Goal: Task Accomplishment & Management: Complete application form

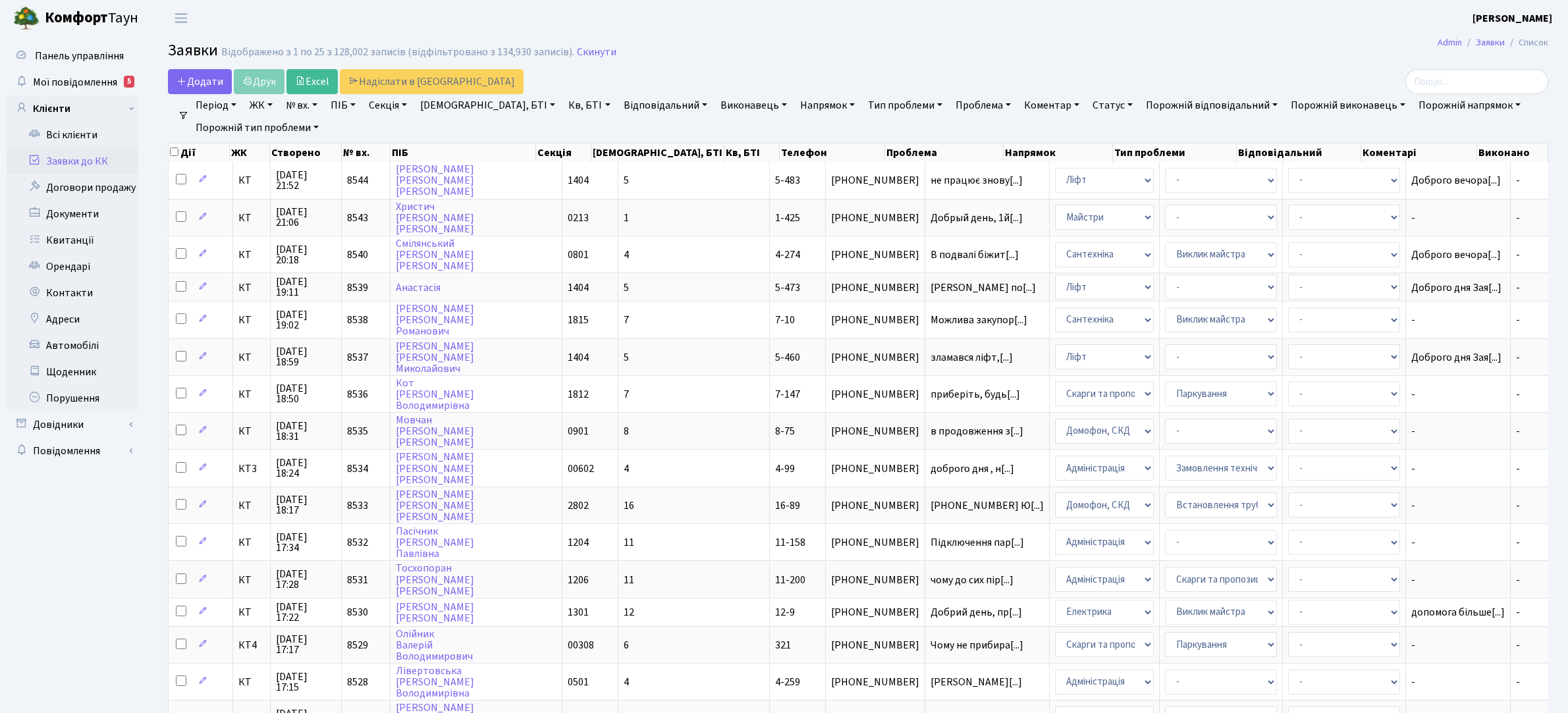
select select "25"
click at [98, 160] on link "Заявки до КК" at bounding box center [72, 162] width 132 height 26
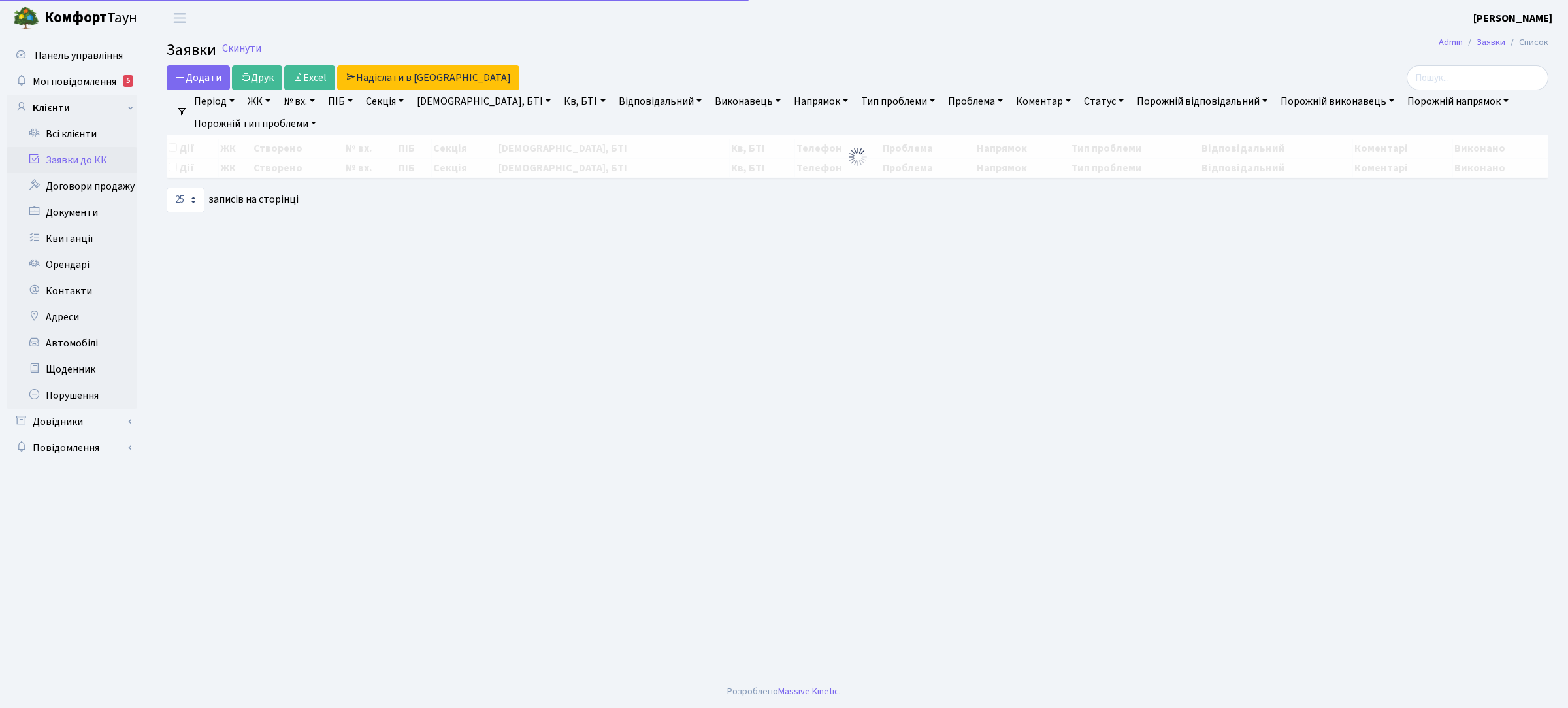
select select "25"
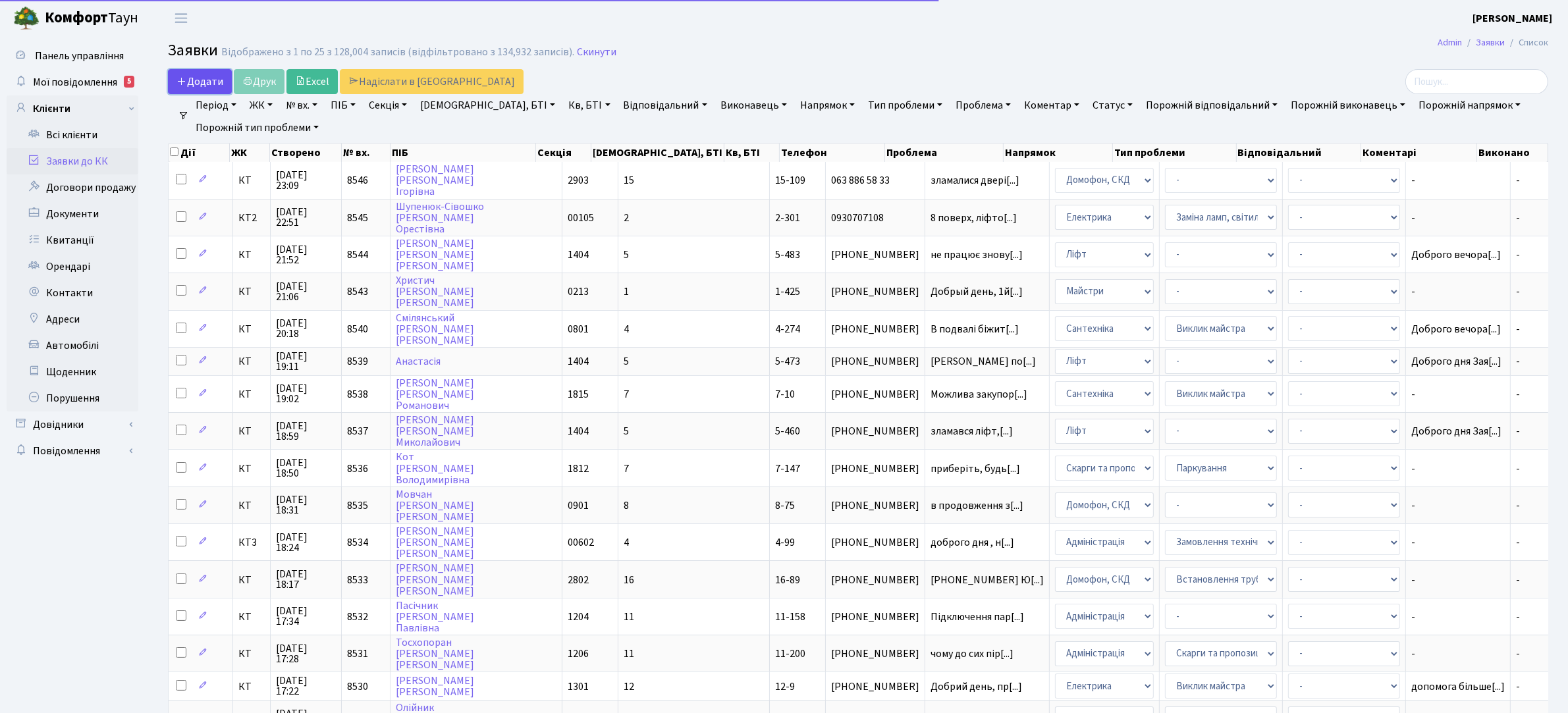
click at [206, 74] on span "Додати" at bounding box center [200, 82] width 46 height 15
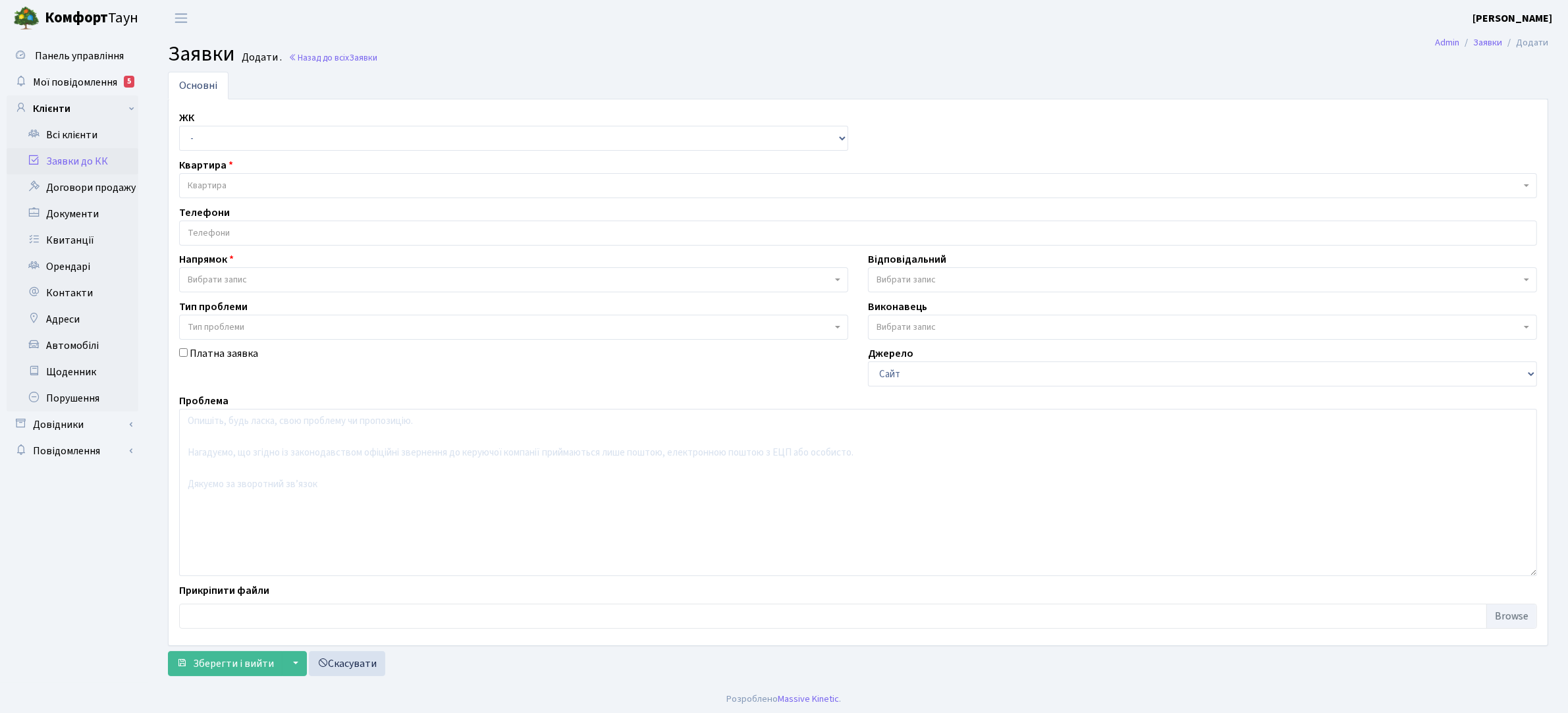
click at [268, 136] on select "- КТ, вул. Регенераторна, 4 КТ2, просп. Соборності, 17 КТ3, вул. Березнева, 16 …" at bounding box center [513, 137] width 669 height 25
select select "271"
click at [179, 126] on select "- КТ, вул. Регенераторна, 4 КТ2, просп. Соборності, 17 КТ3, вул. Березнева, 16 …" at bounding box center [513, 137] width 669 height 25
select select
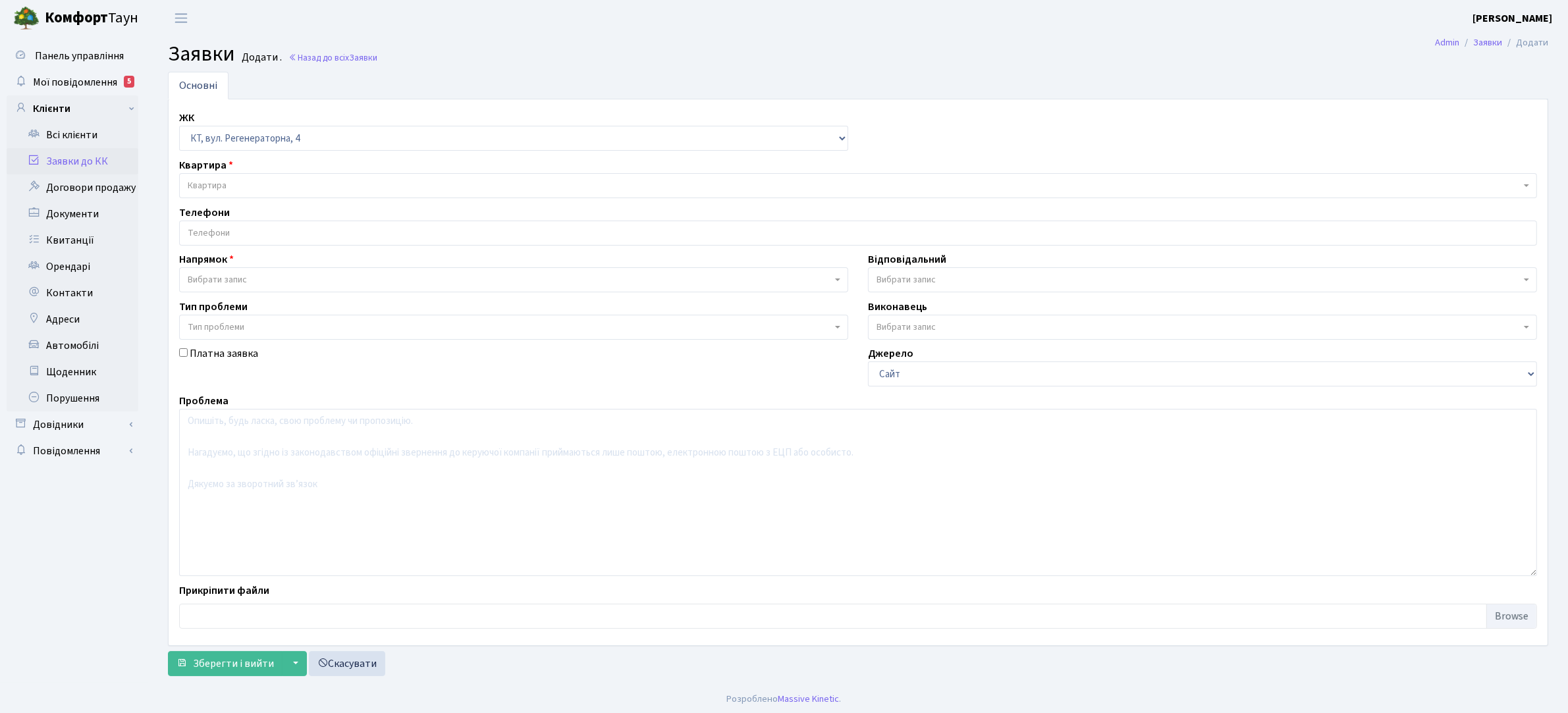
click at [293, 188] on span "Квартира" at bounding box center [854, 186] width 1333 height 13
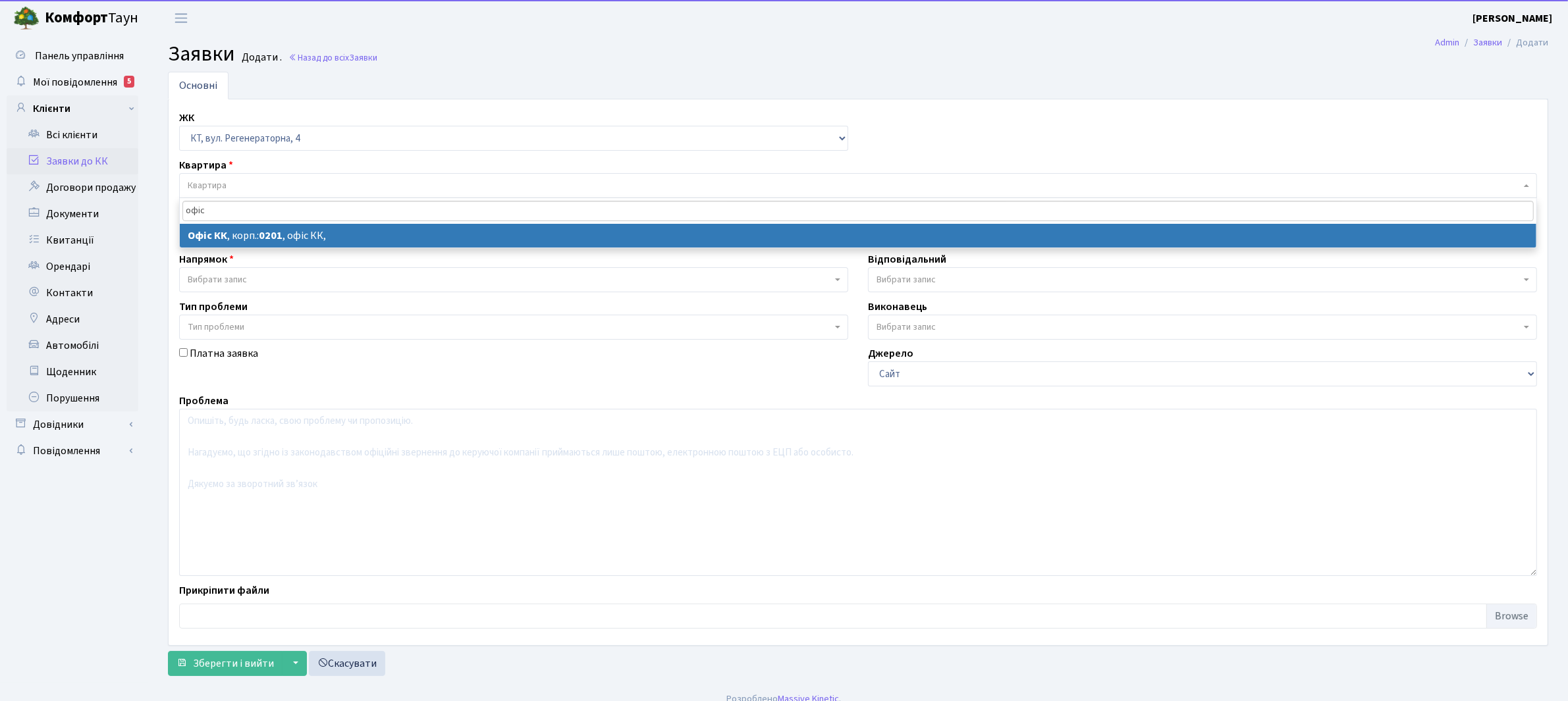
type input "офіс"
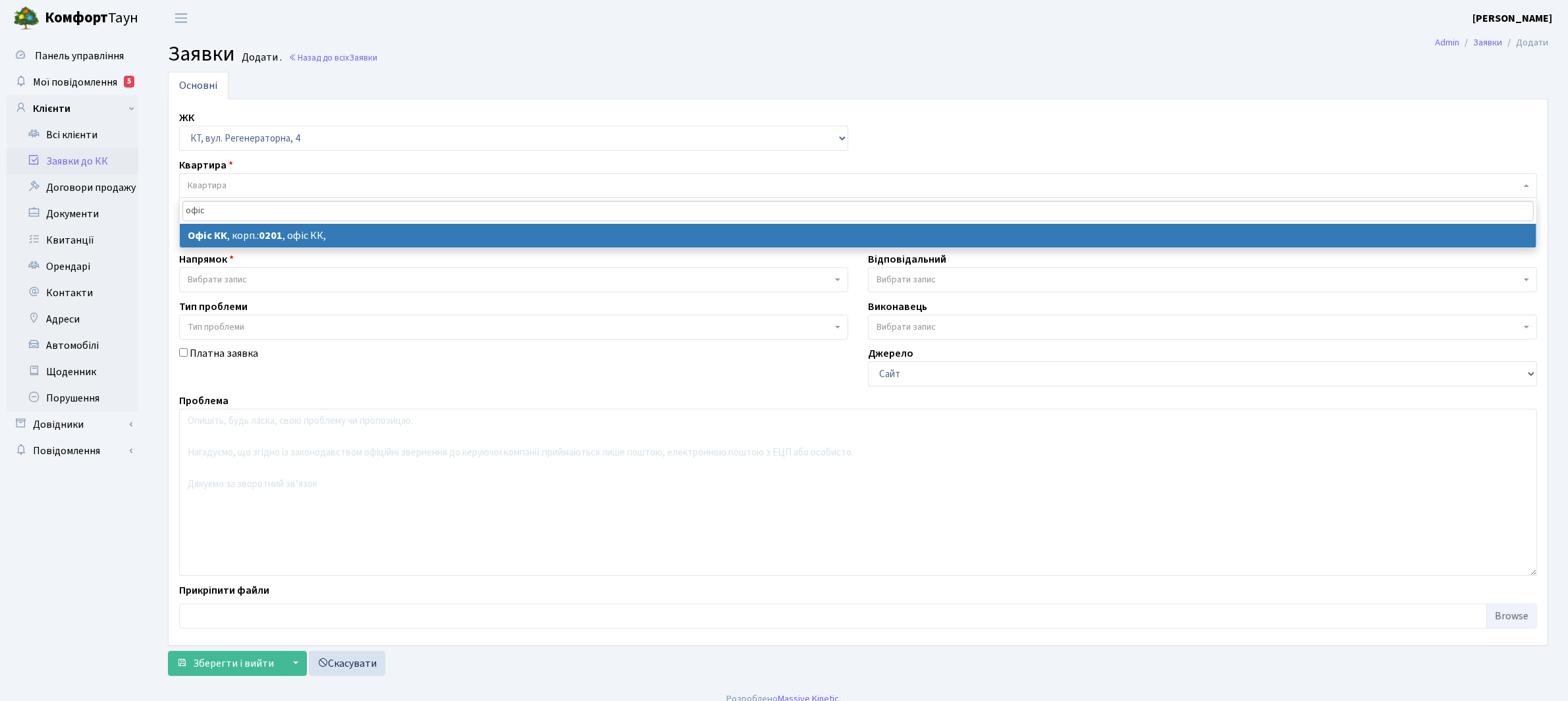
select select
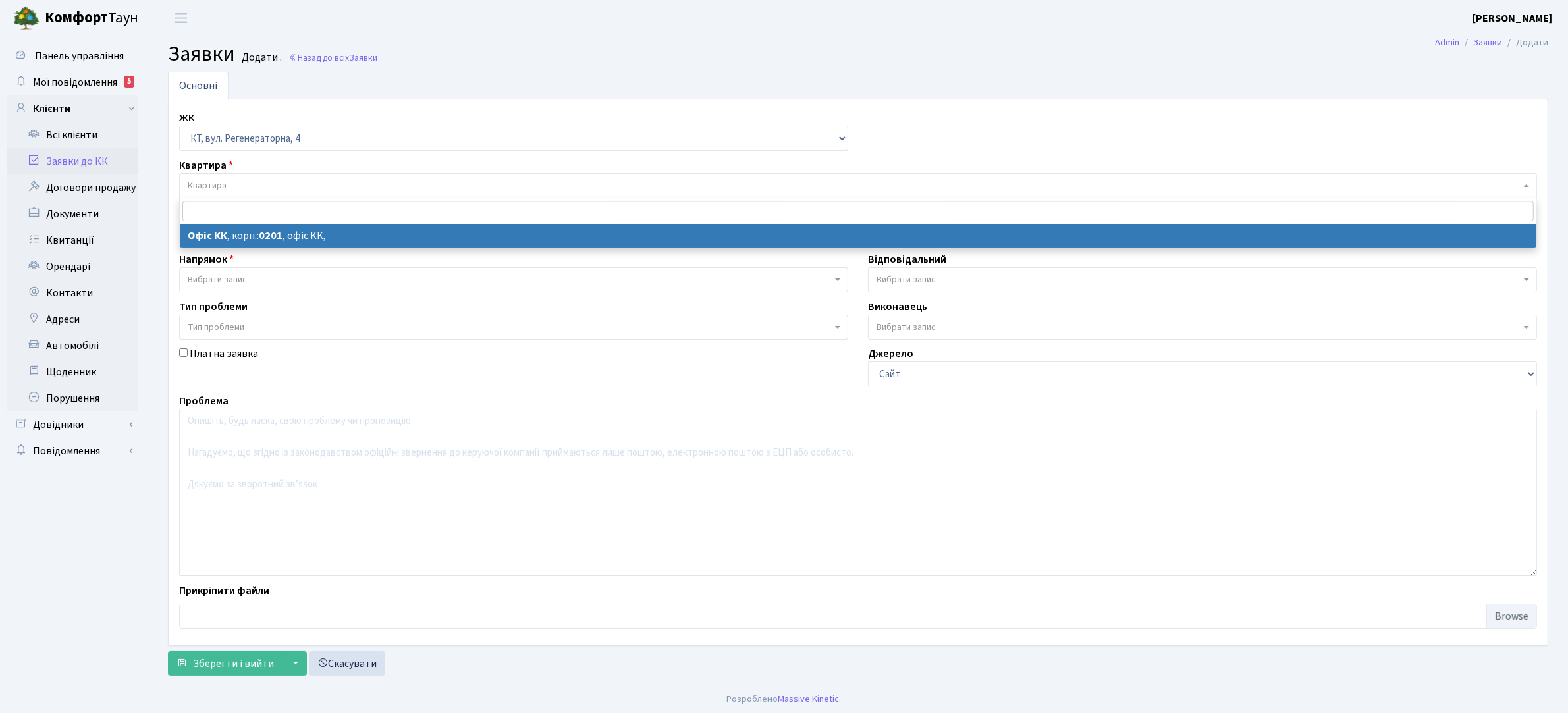
select select "4"
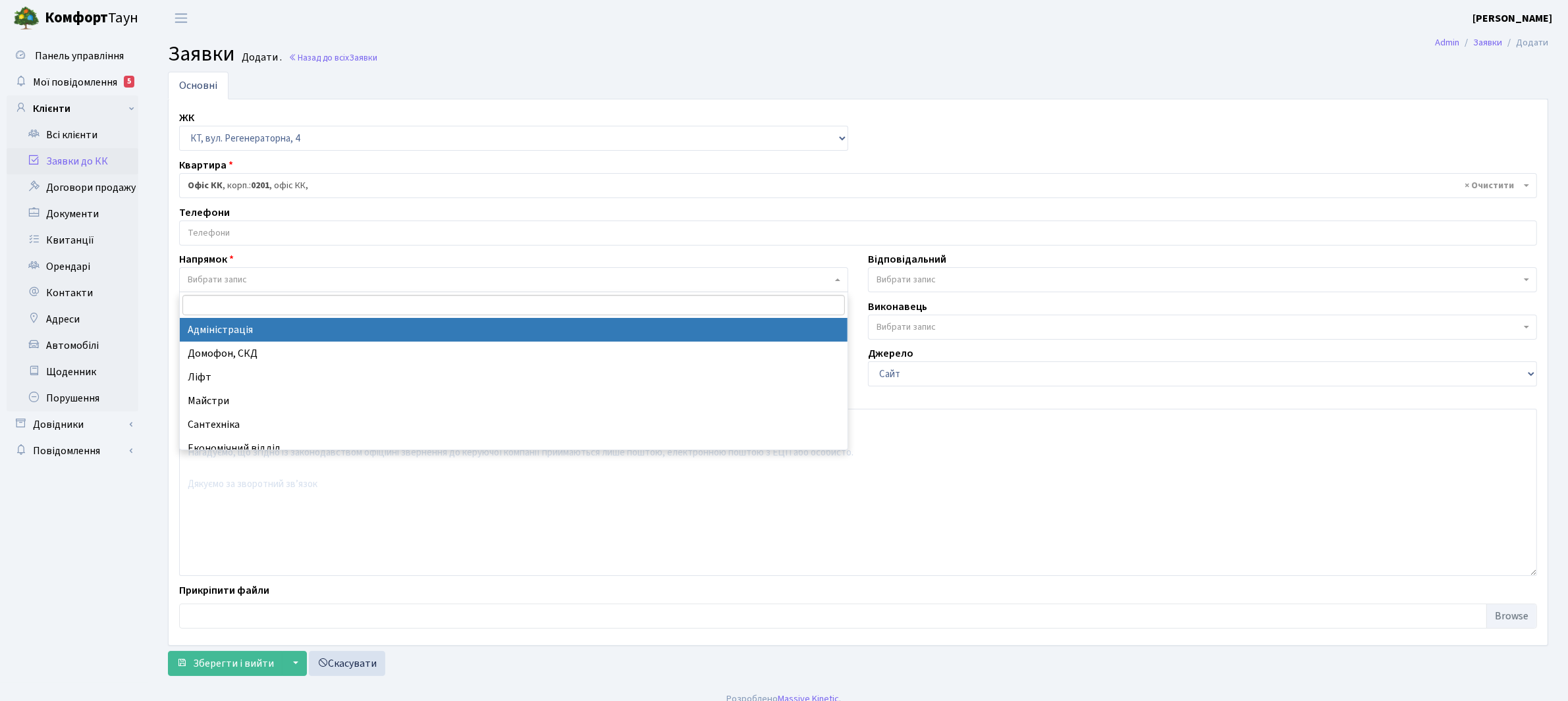
click at [301, 281] on span "Вибрати запис" at bounding box center [510, 279] width 644 height 13
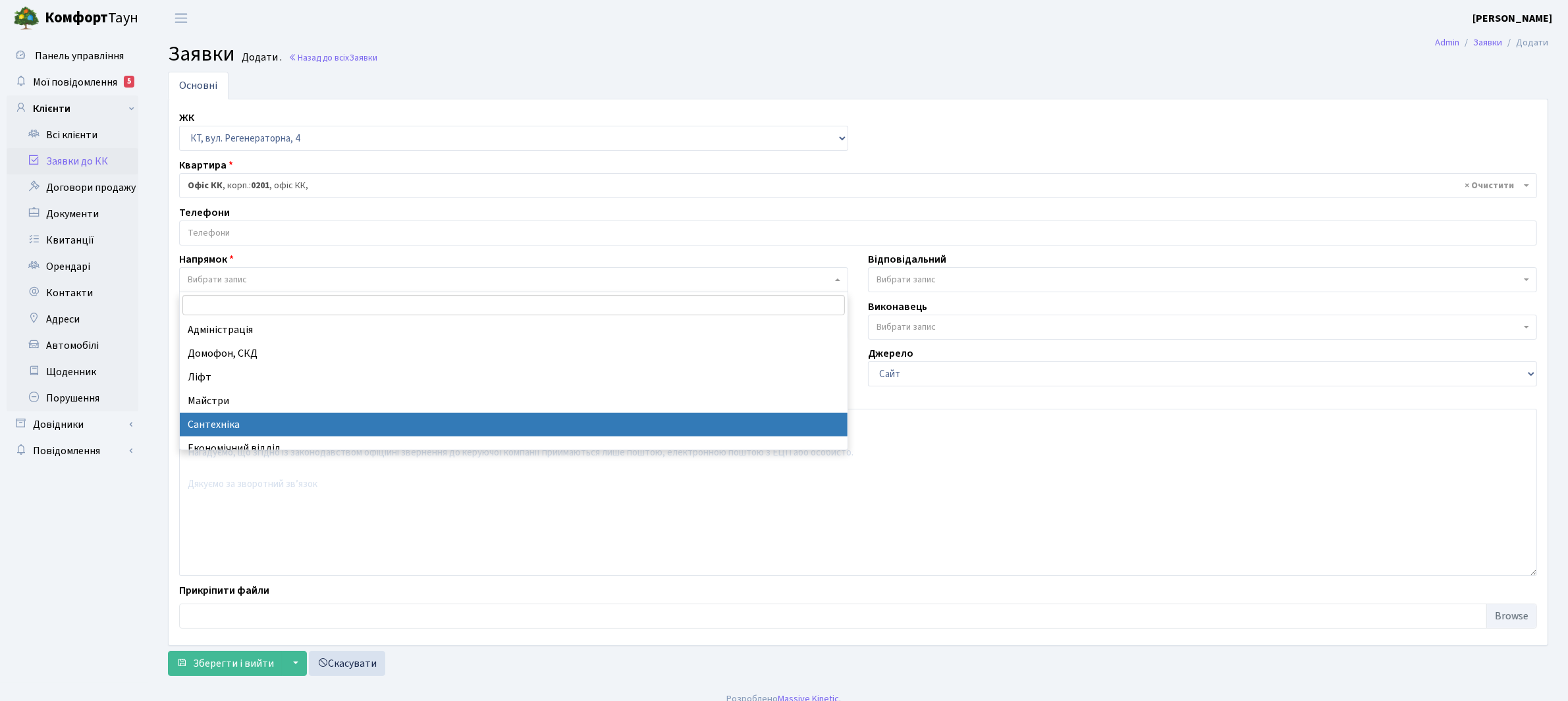
select select "2"
select select
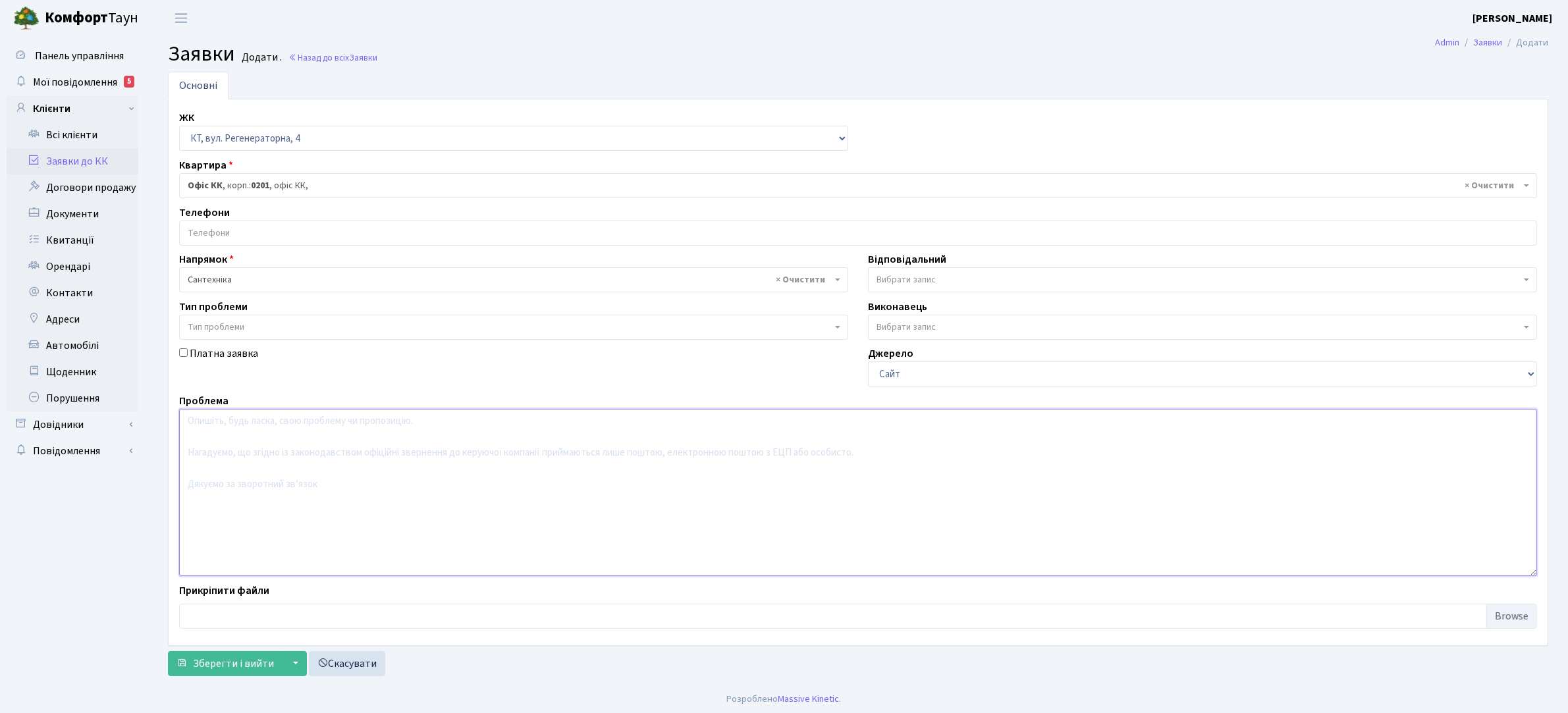
click at [251, 422] on textarea at bounding box center [858, 492] width 1358 height 167
type textarea "Бнрезнева 16 корпус 4, парадне 3, Грумінг Чух Чух, заливає зверху"
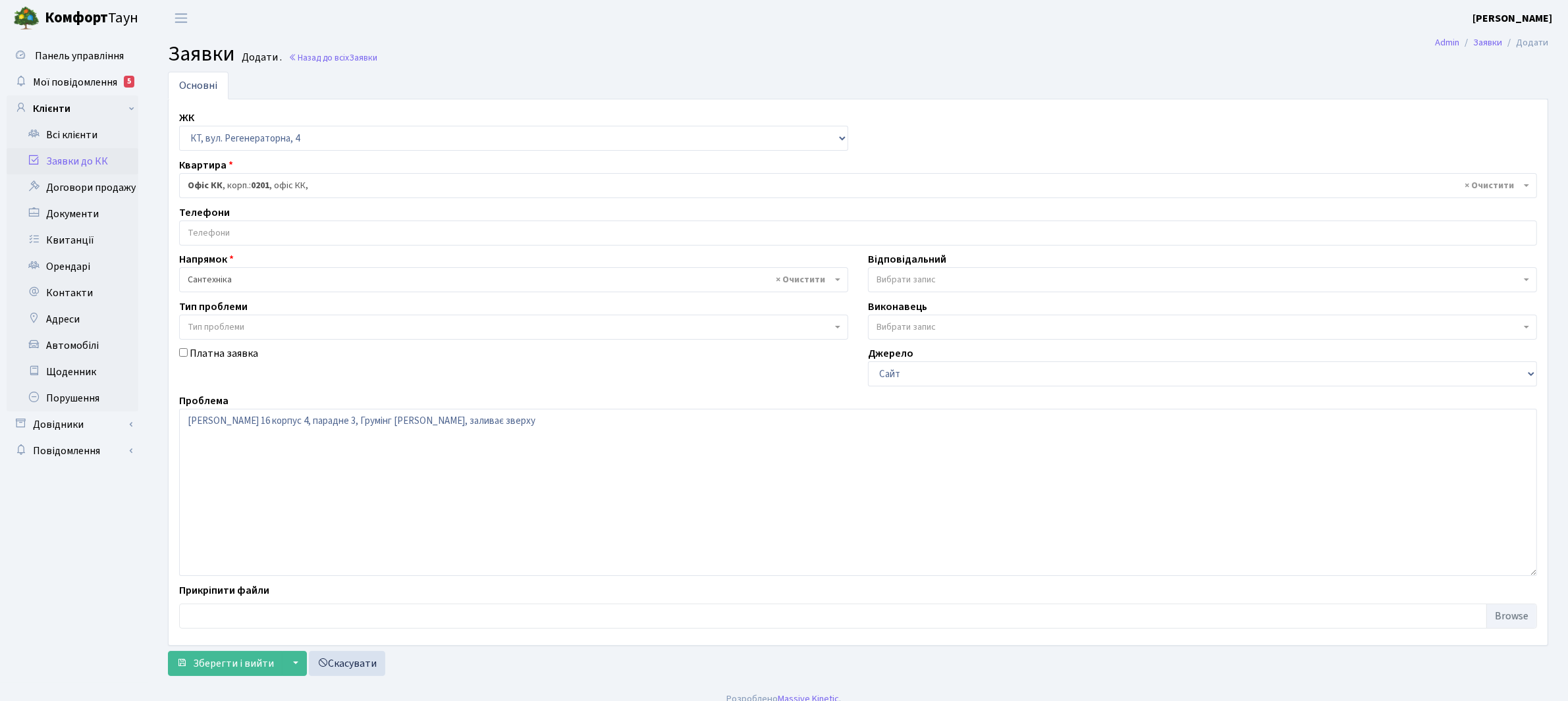
click at [930, 284] on span "Вибрати запис" at bounding box center [906, 279] width 59 height 13
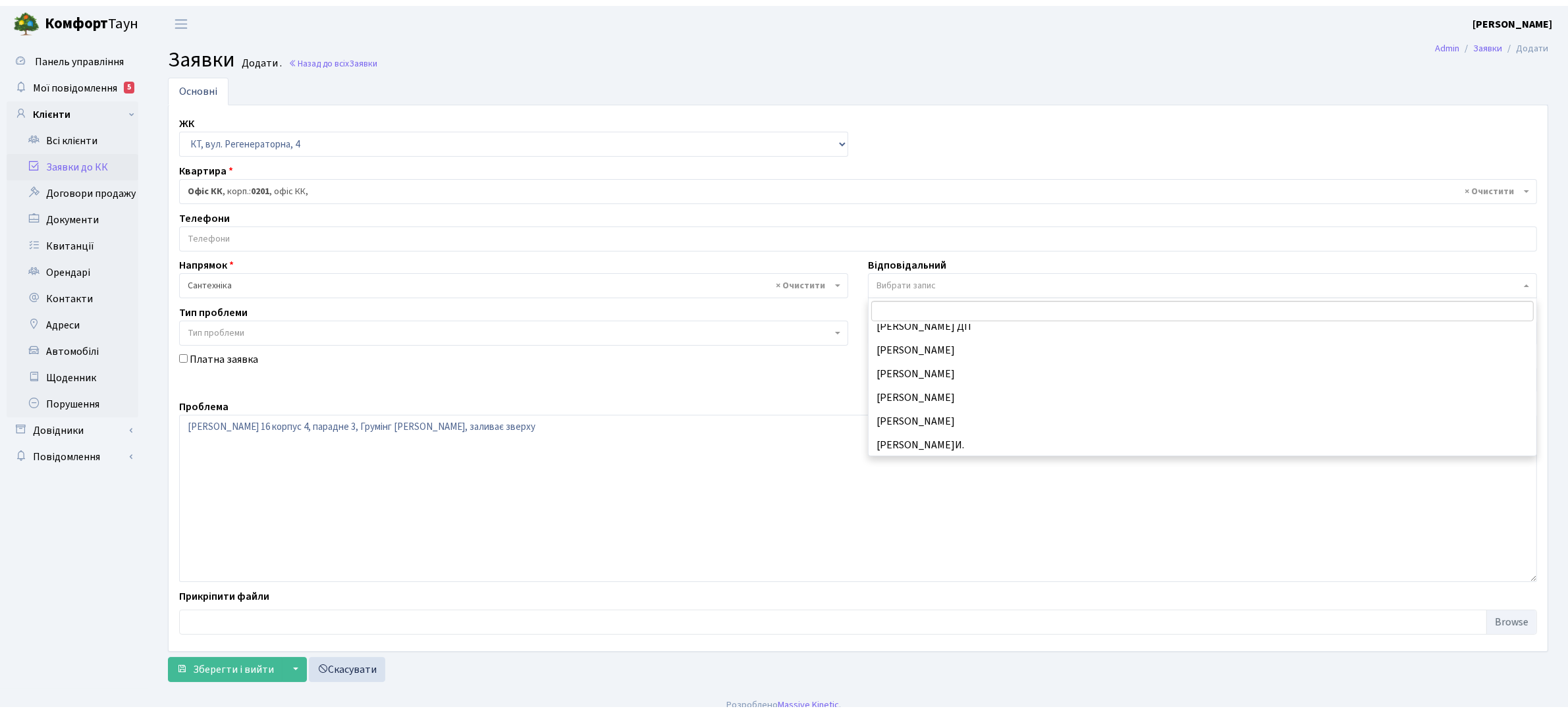
scroll to position [627, 0]
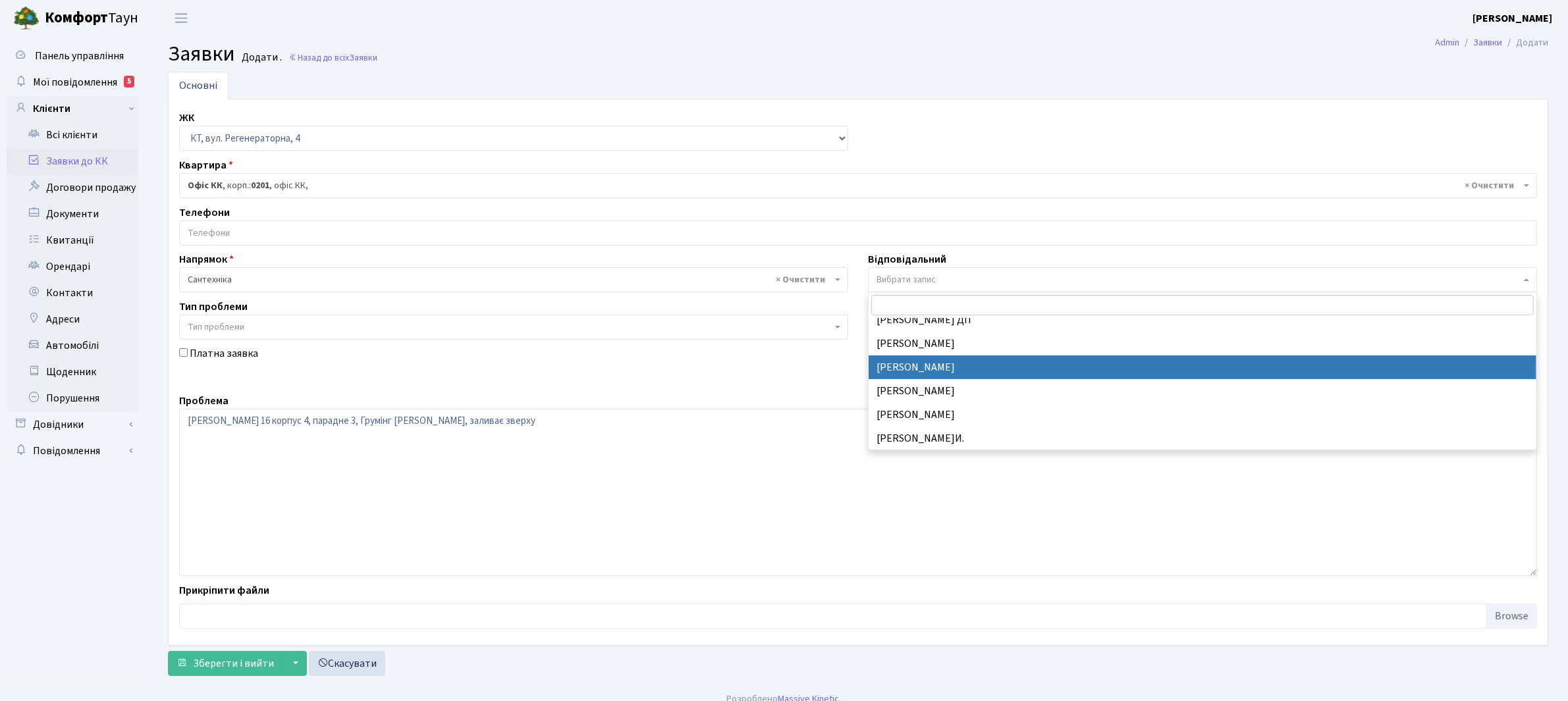
select select "67"
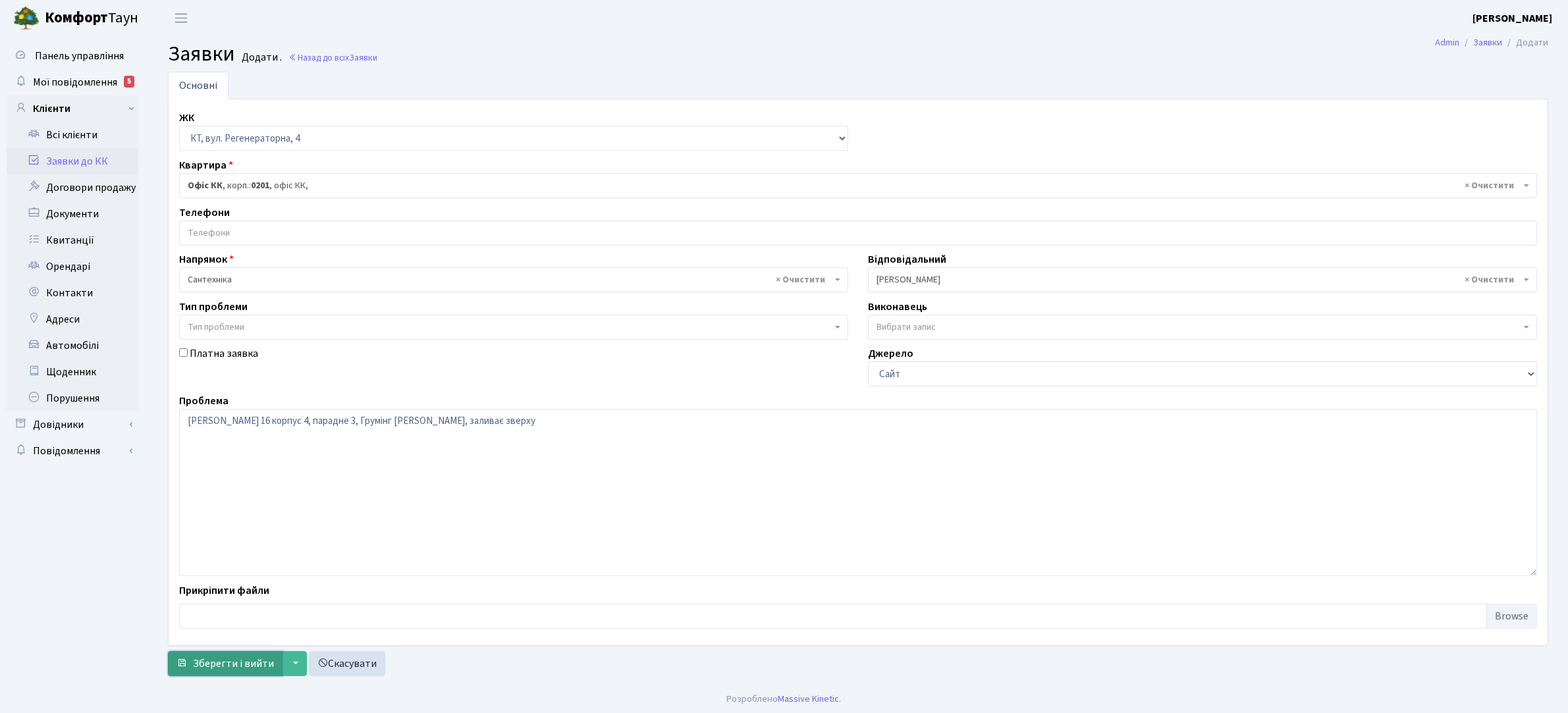
click at [239, 667] on span "Зберегти і вийти" at bounding box center [233, 664] width 81 height 15
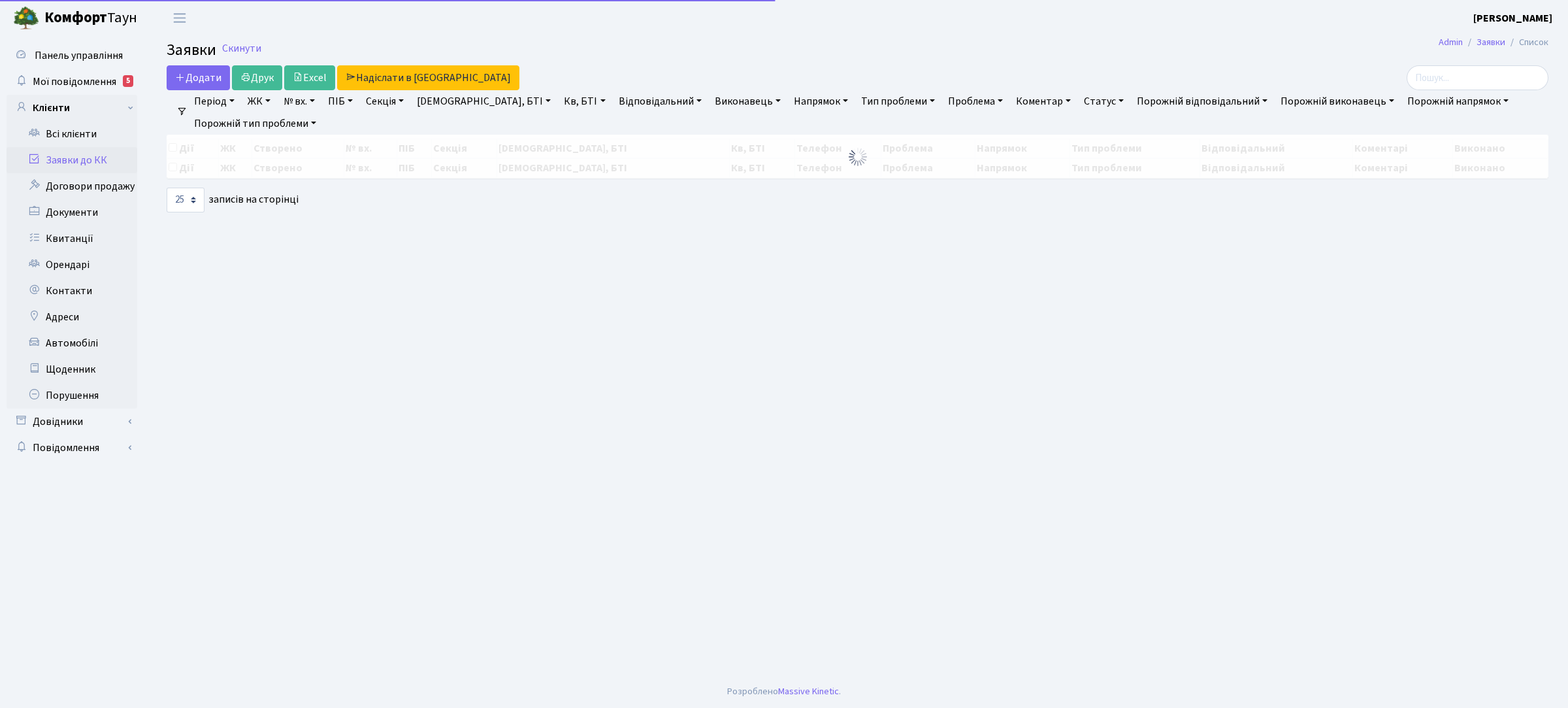
select select "25"
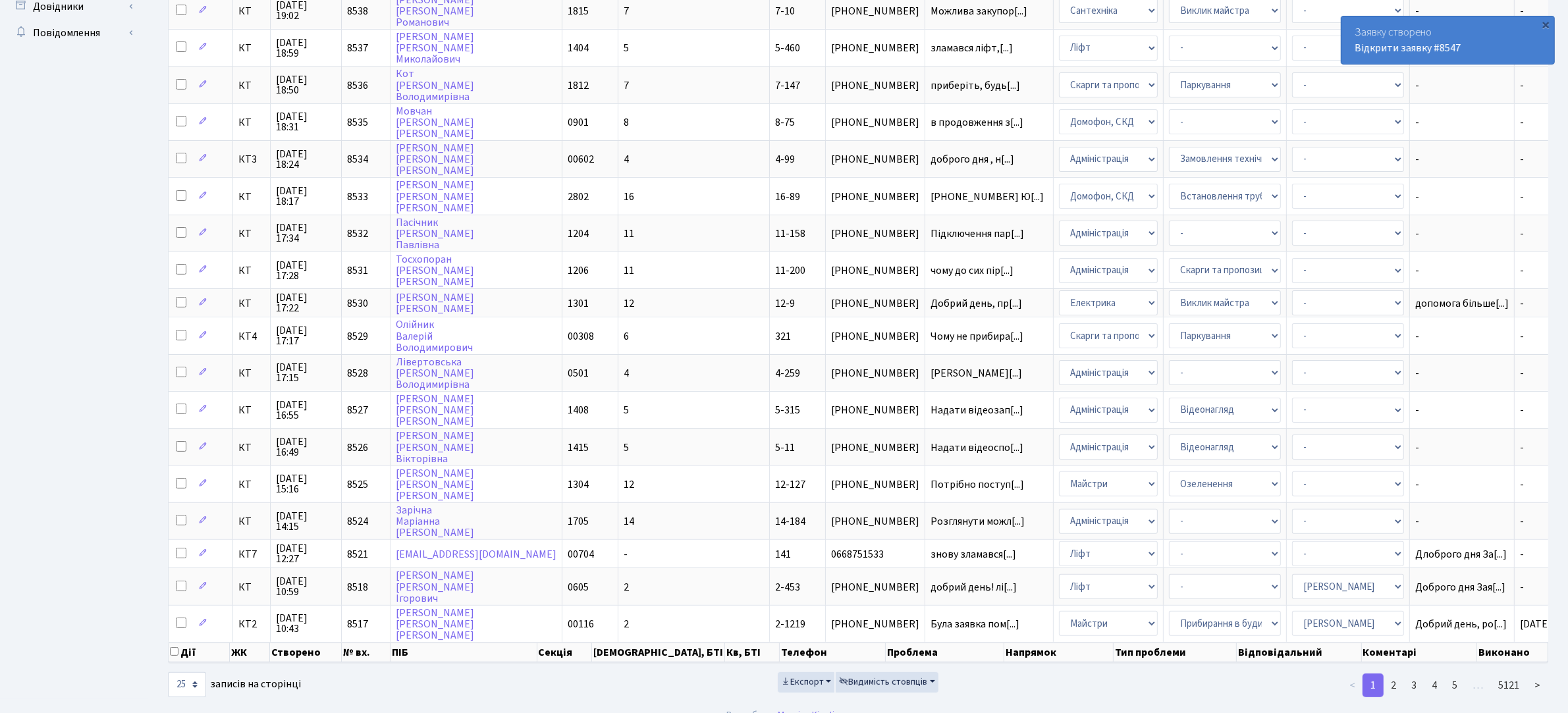
scroll to position [420, 0]
click at [1433, 672] on link "4" at bounding box center [1433, 684] width 21 height 24
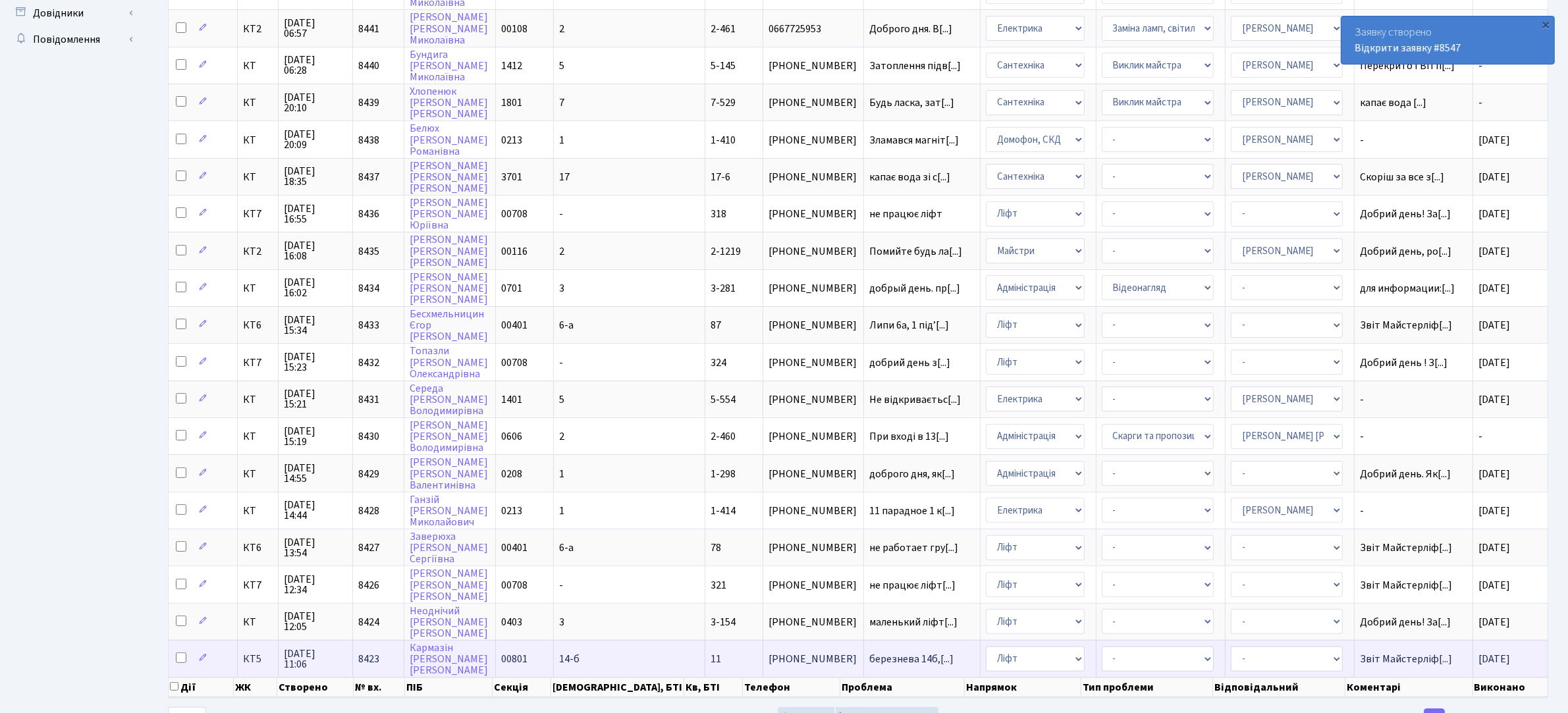
scroll to position [445, 0]
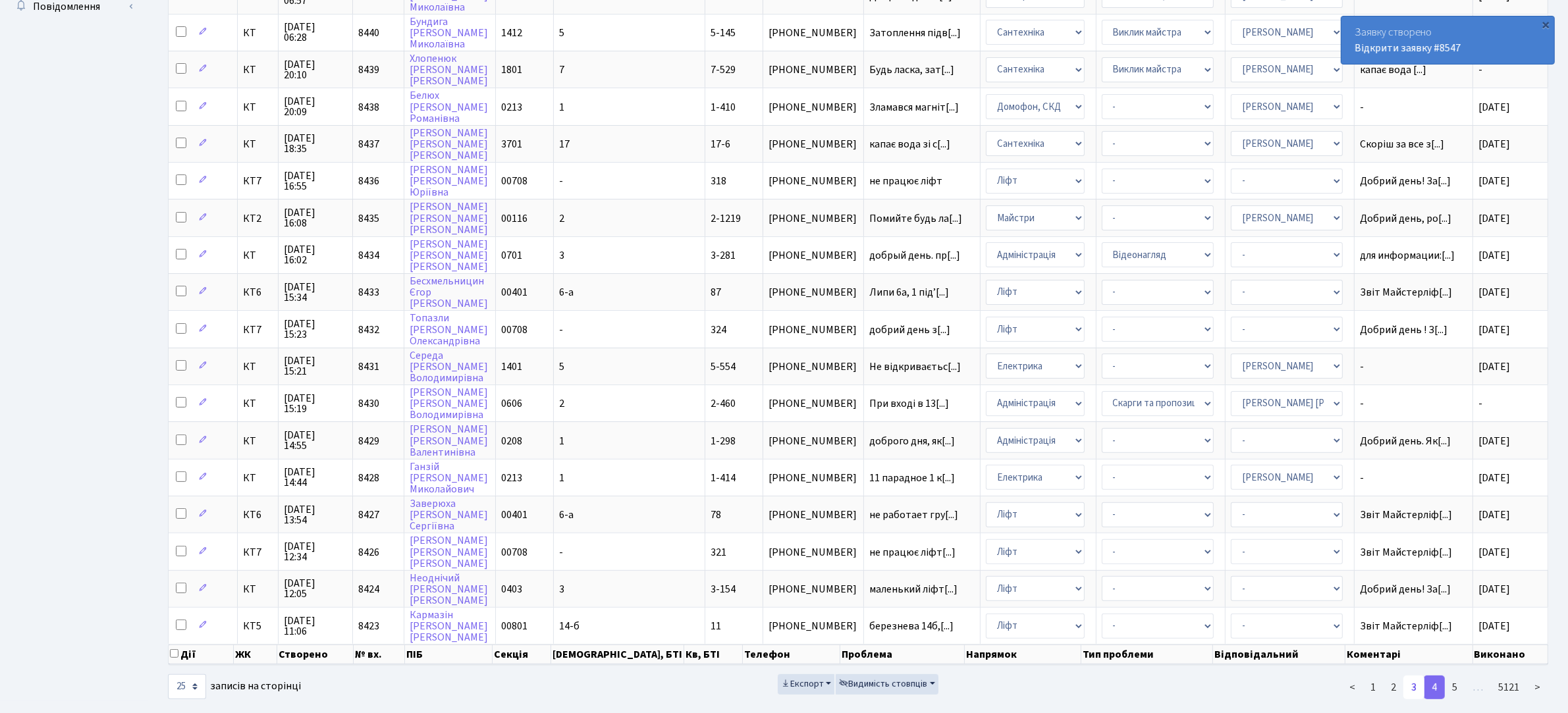
click at [1417, 676] on link "3" at bounding box center [1413, 688] width 21 height 24
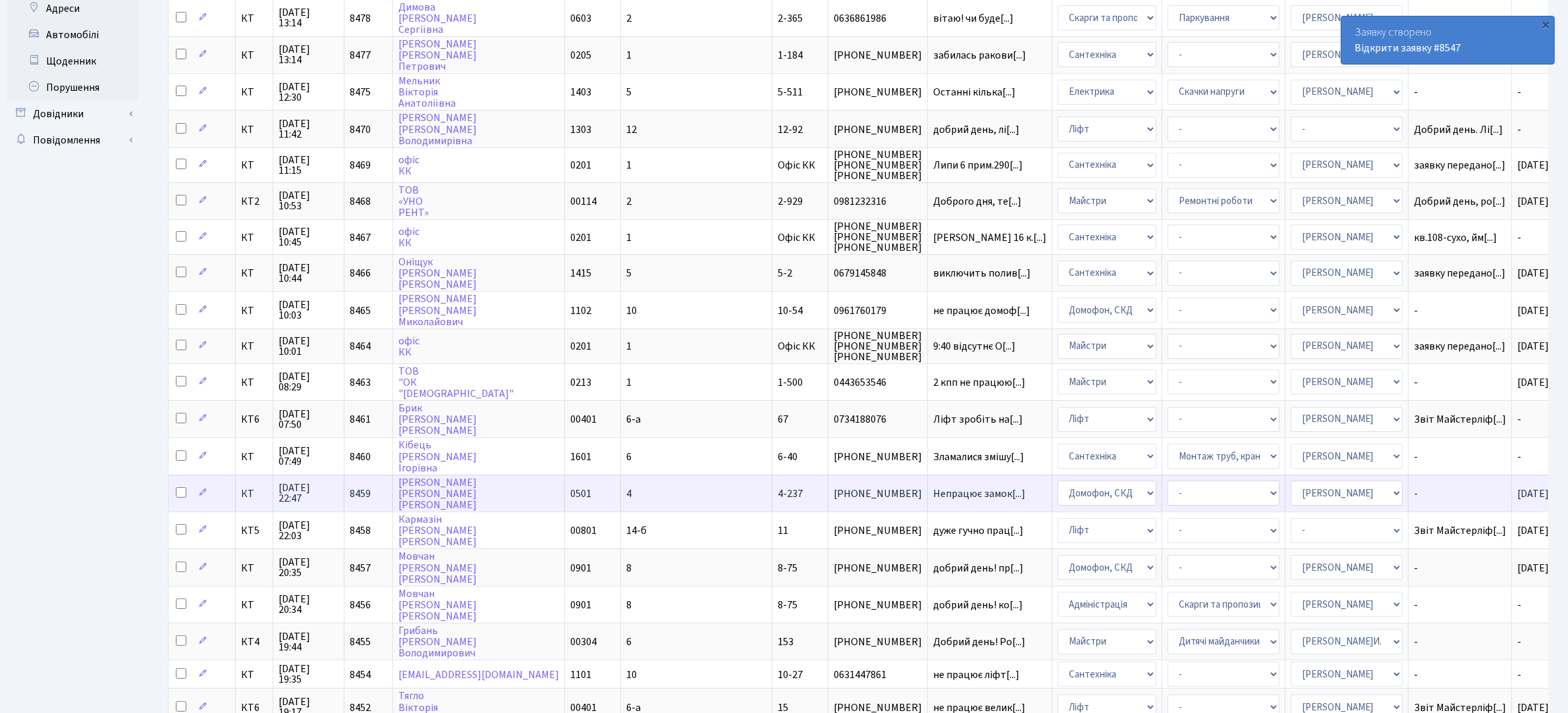
scroll to position [433, 0]
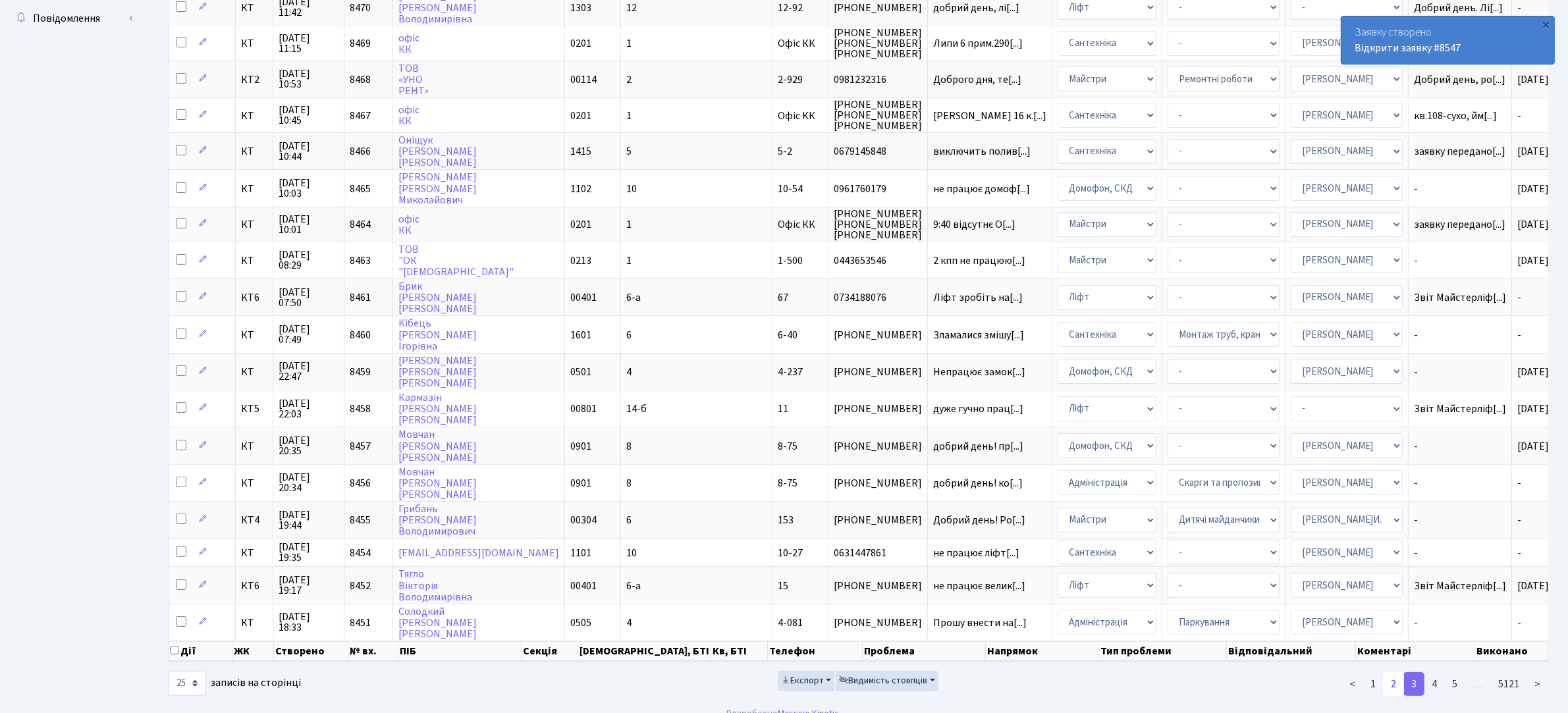
click at [1394, 672] on link "2" at bounding box center [1393, 684] width 21 height 24
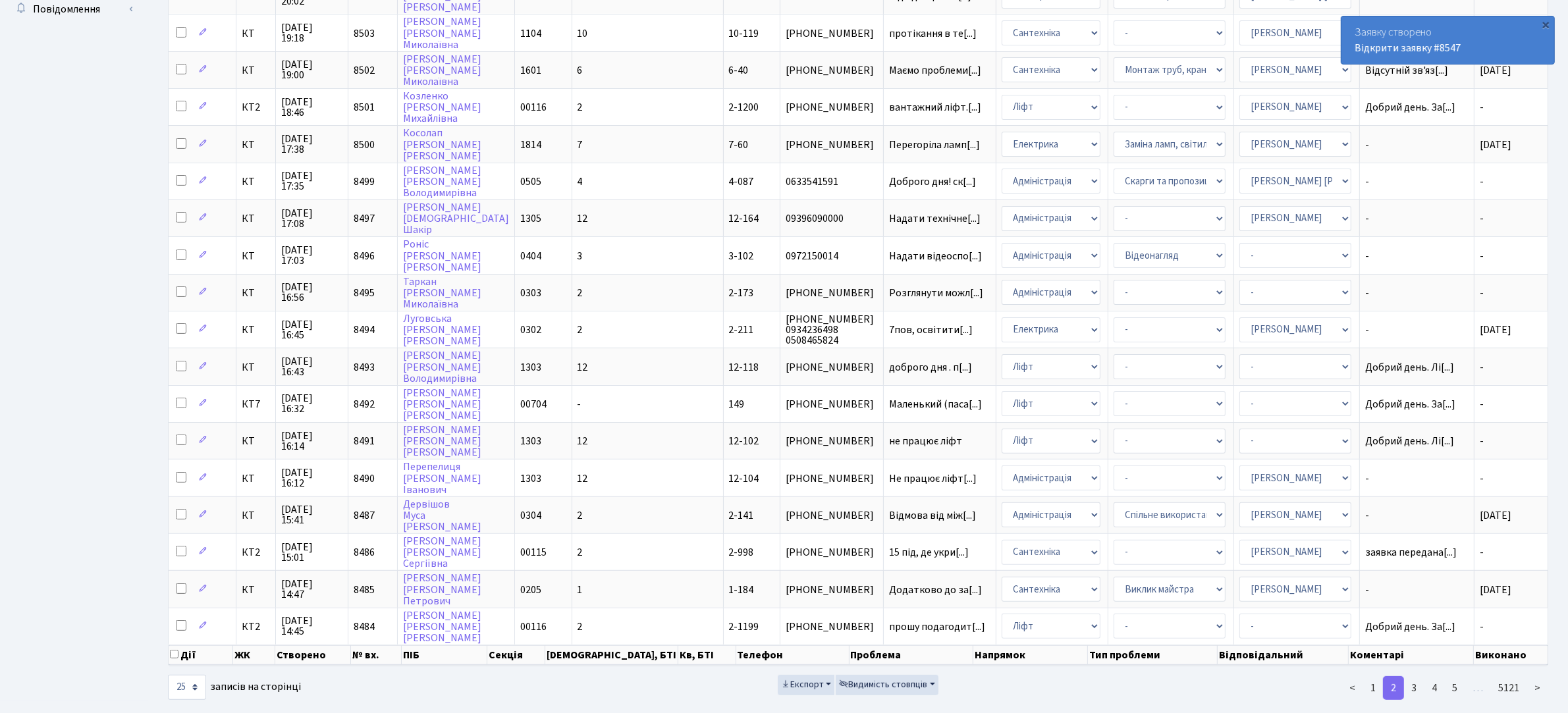
scroll to position [443, 0]
click at [1374, 675] on link "1" at bounding box center [1372, 687] width 21 height 24
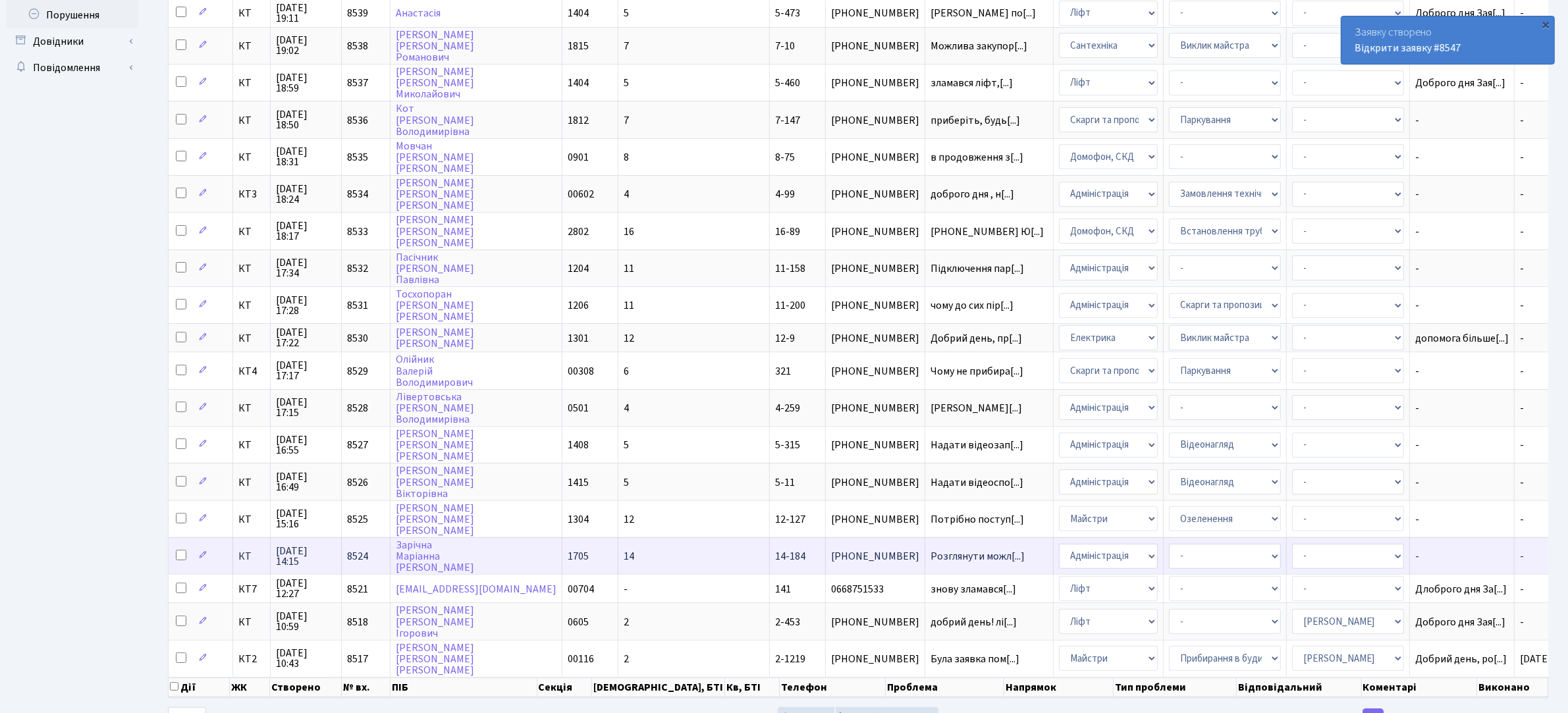
scroll to position [420, 0]
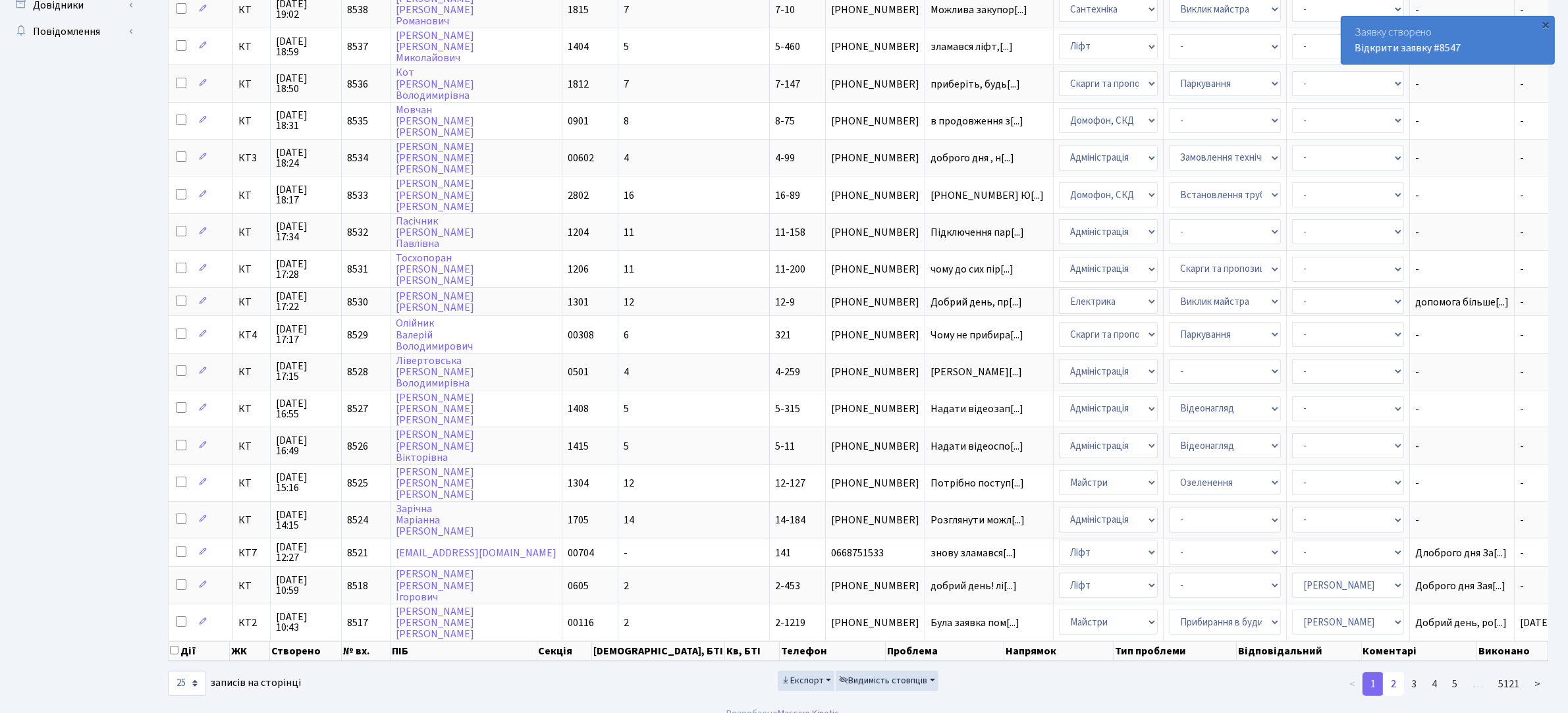
click at [1393, 672] on link "2" at bounding box center [1393, 684] width 21 height 24
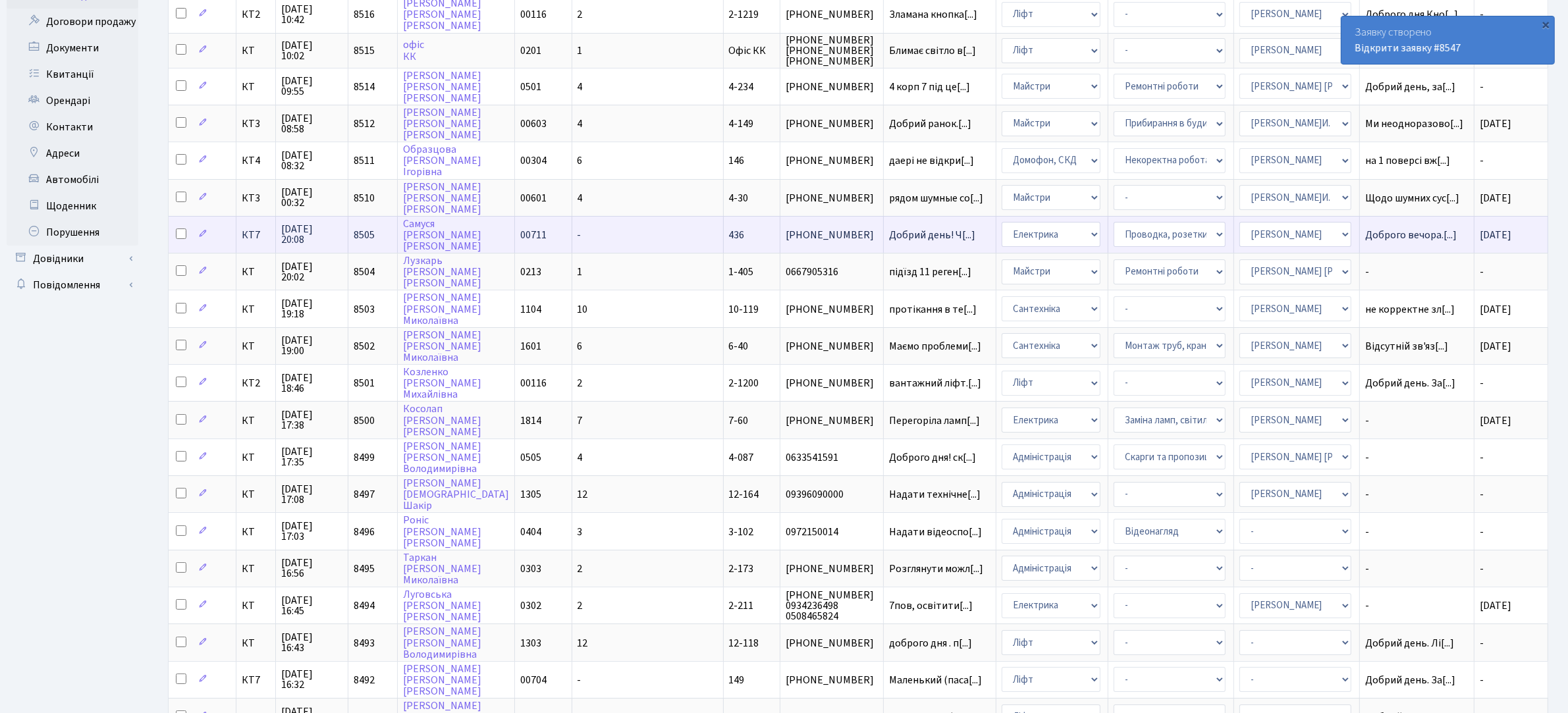
scroll to position [8, 0]
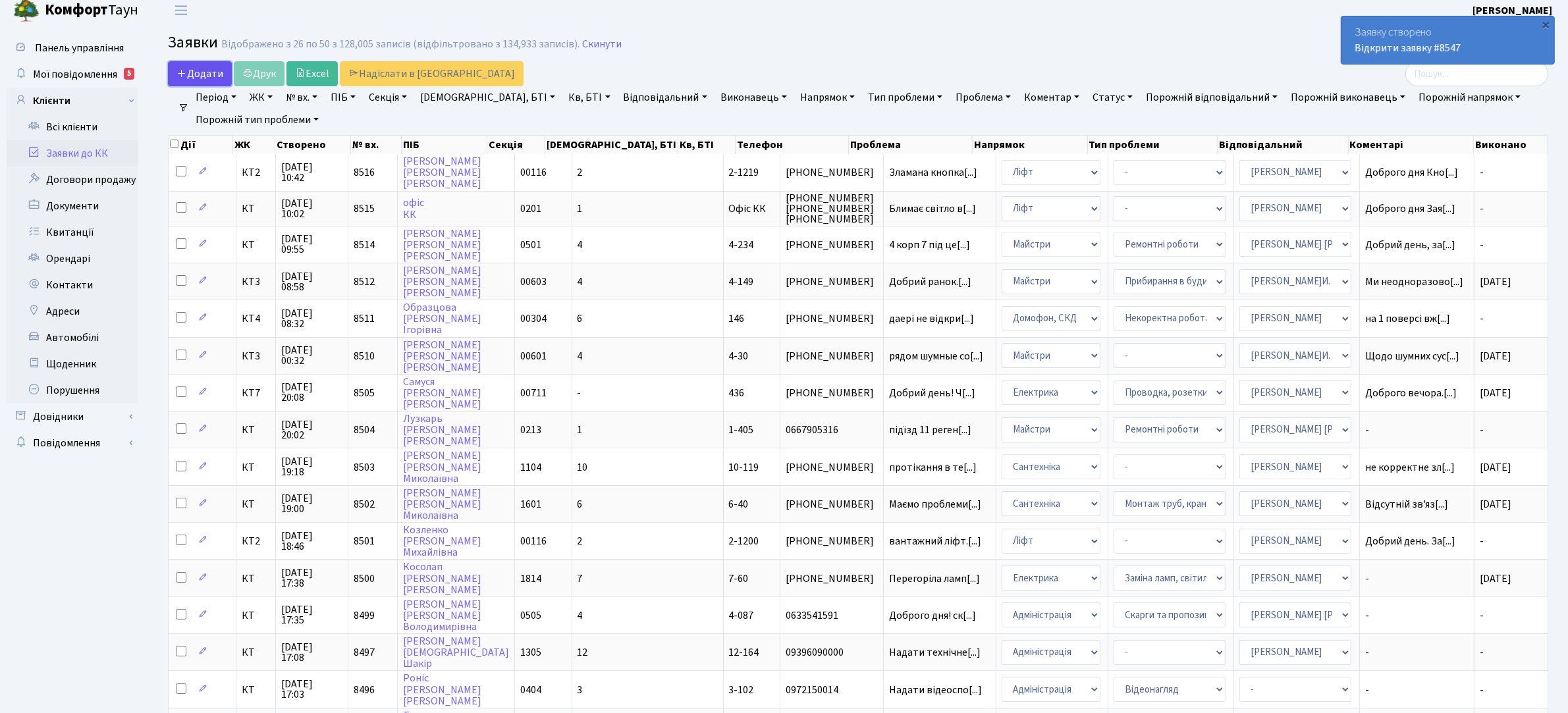
click at [193, 74] on span "Додати" at bounding box center [200, 74] width 46 height 15
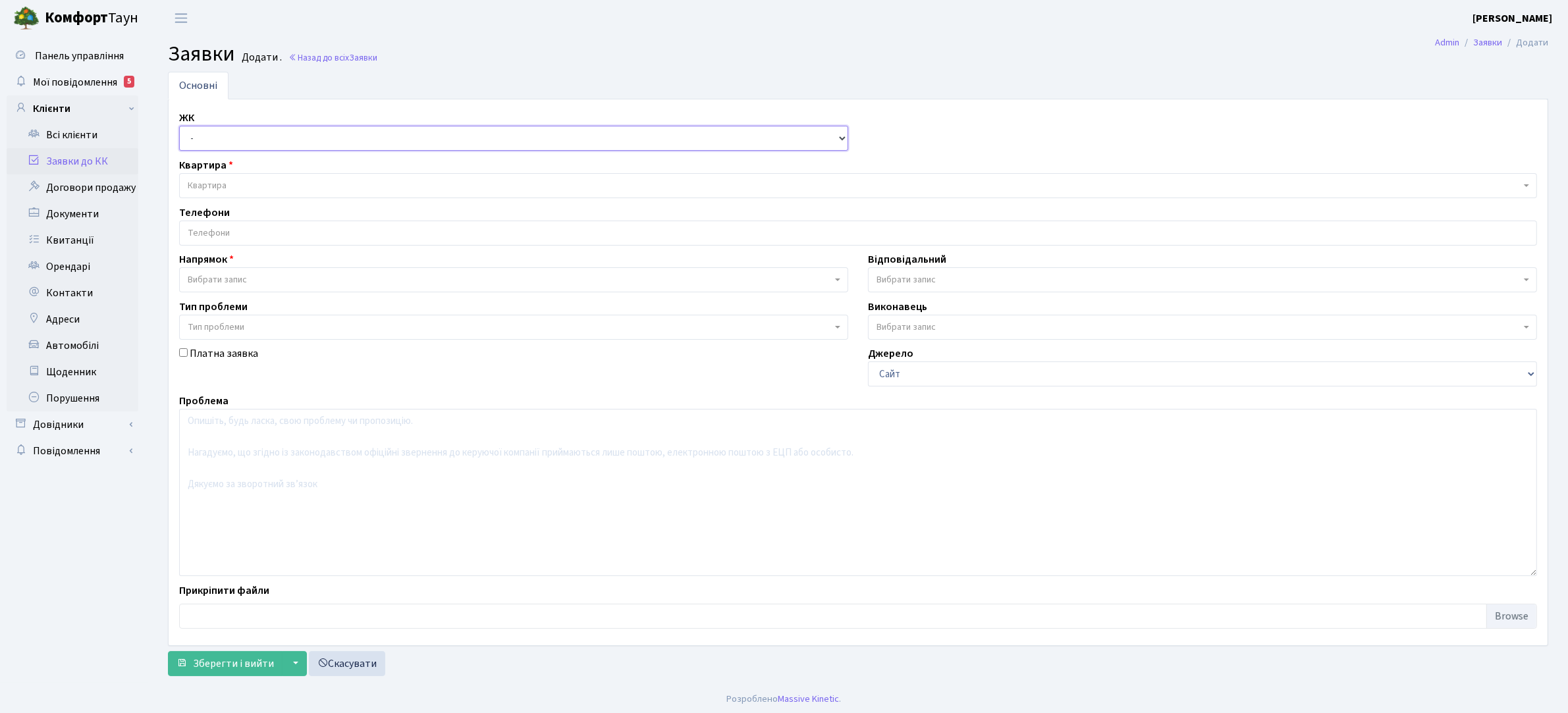
click at [288, 133] on select "- КТ, вул. Регенераторна, 4 КТ2, просп. Соборності, 17 КТ3, вул. Березнева, 16 …" at bounding box center [513, 137] width 669 height 25
select select "271"
click at [179, 126] on select "- КТ, вул. Регенераторна, 4 КТ2, просп. Соборності, 17 КТ3, вул. Березнева, 16 …" at bounding box center [513, 137] width 669 height 25
select select
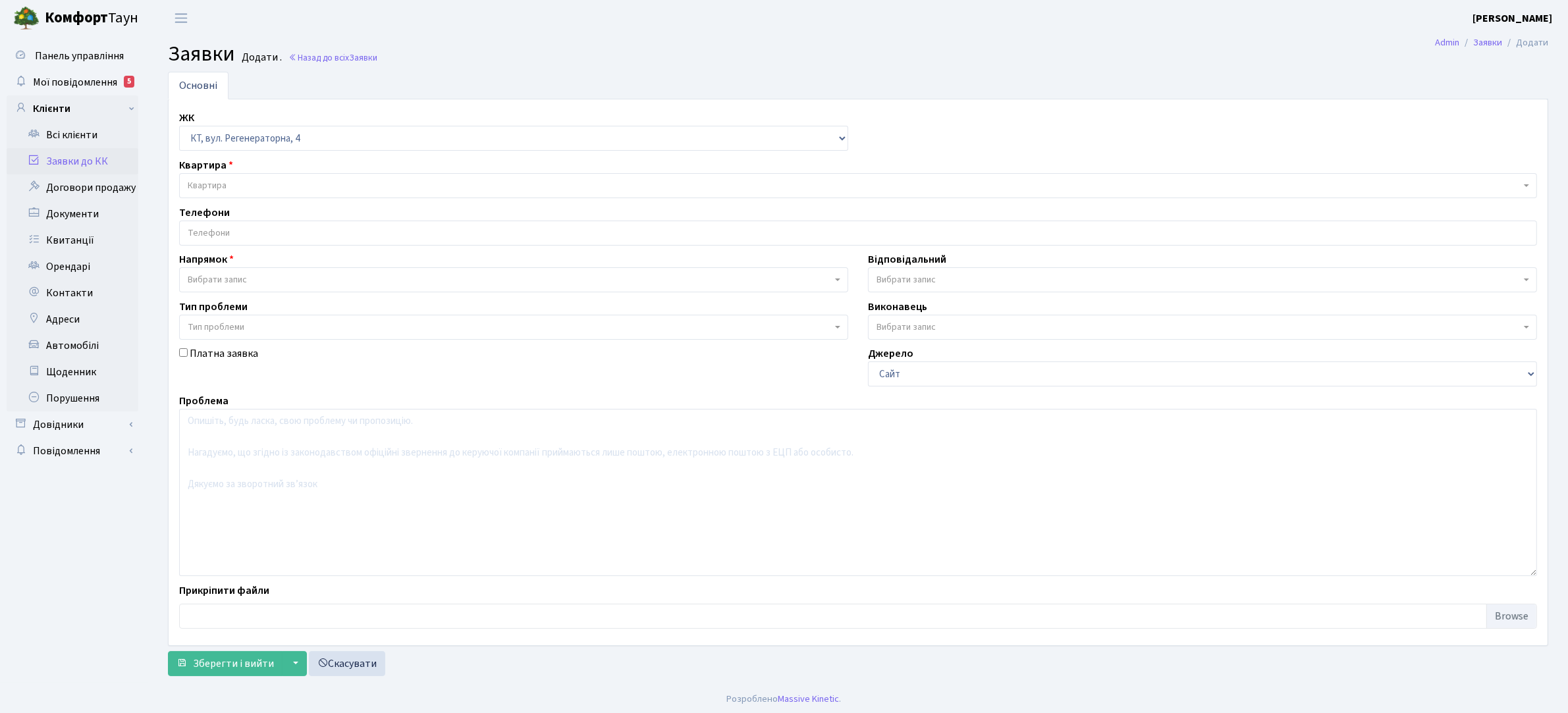
click at [266, 186] on span "Квартира" at bounding box center [854, 186] width 1333 height 13
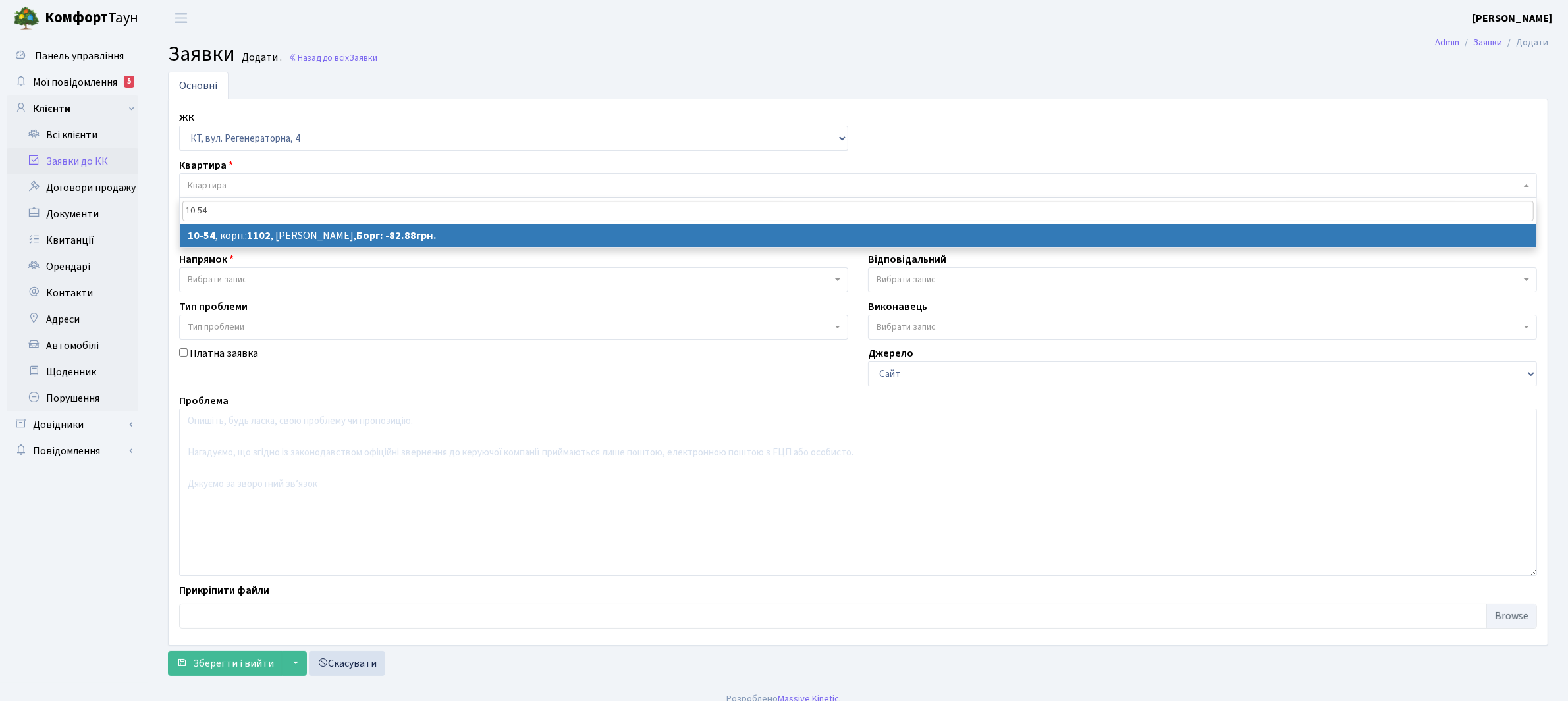
type input "10-54"
select select
select select "6623"
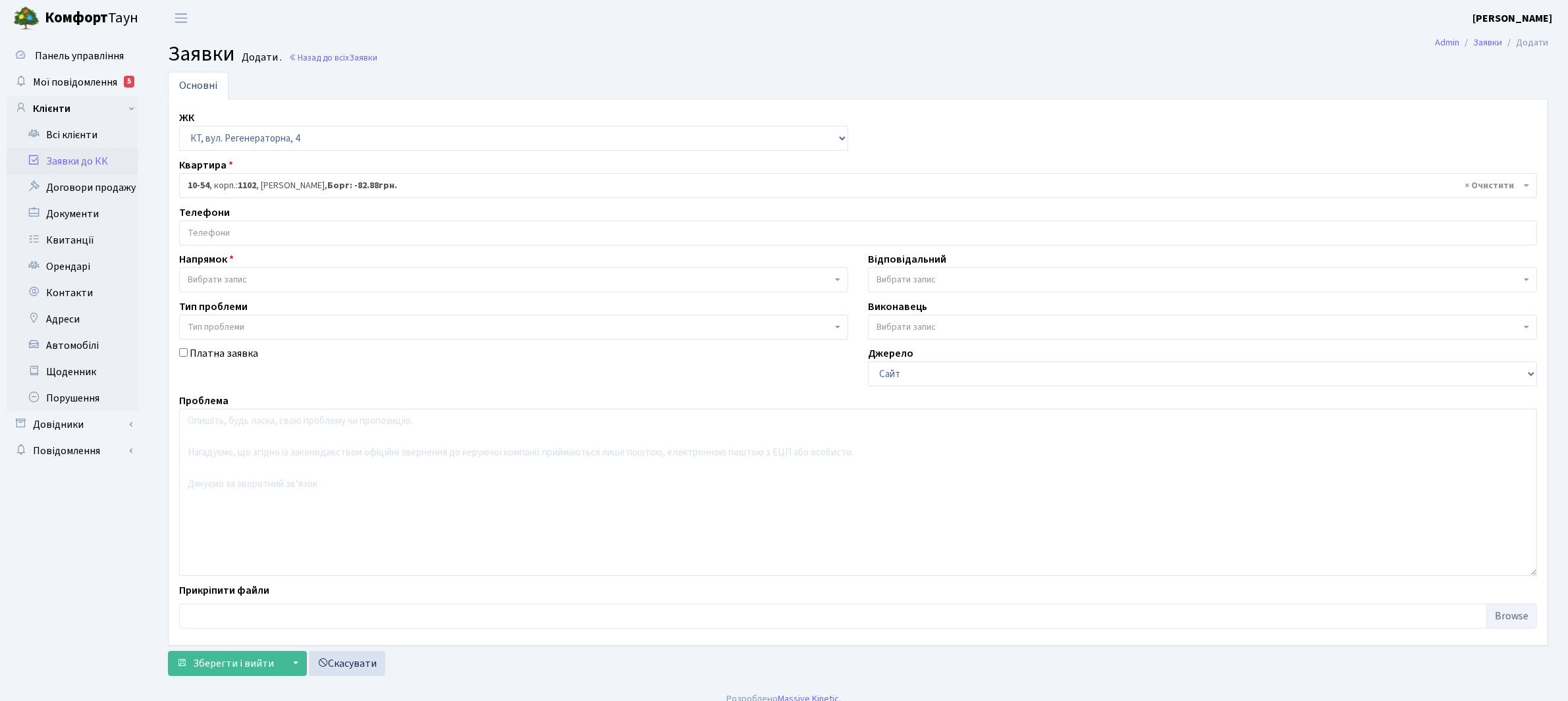
click at [253, 275] on span "Вибрати запис" at bounding box center [510, 279] width 644 height 13
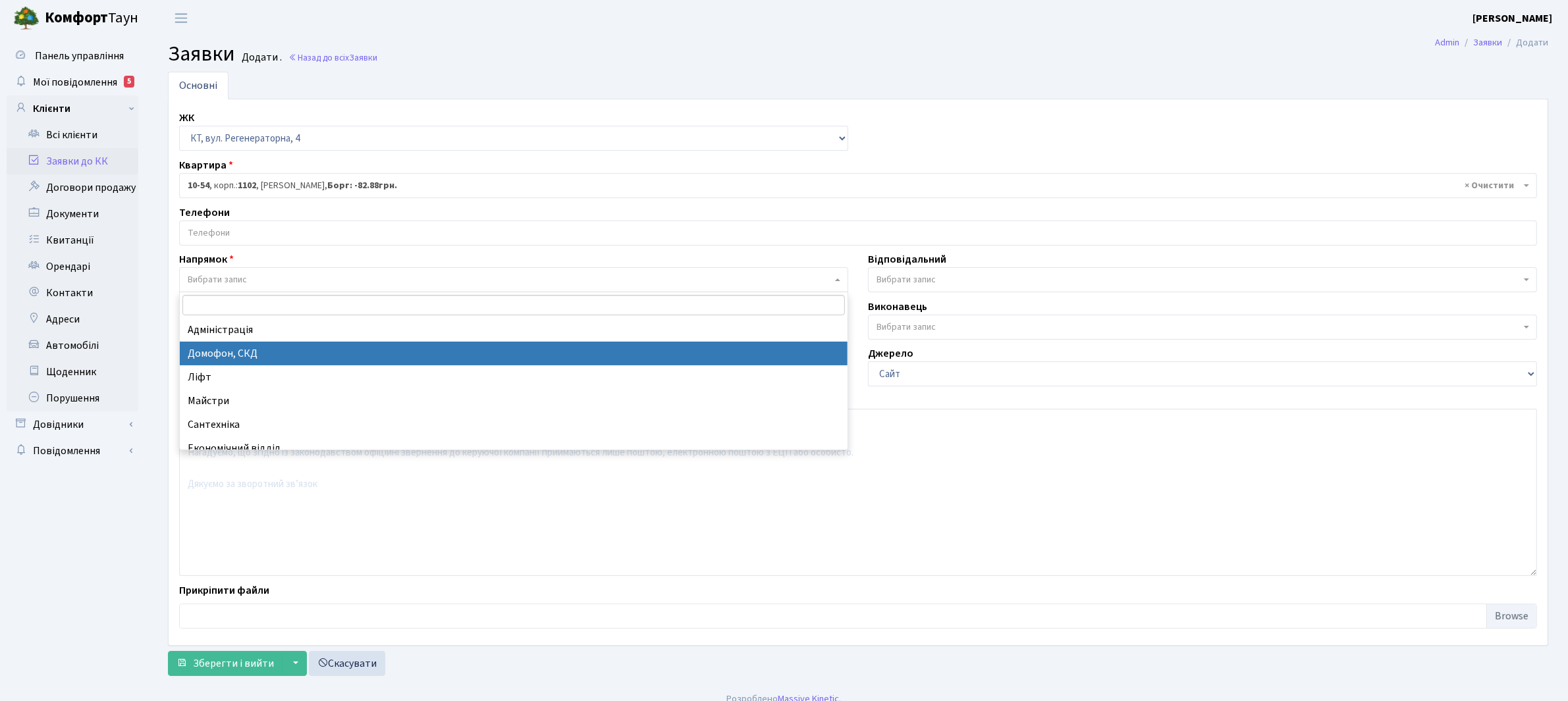
select select "4"
select select
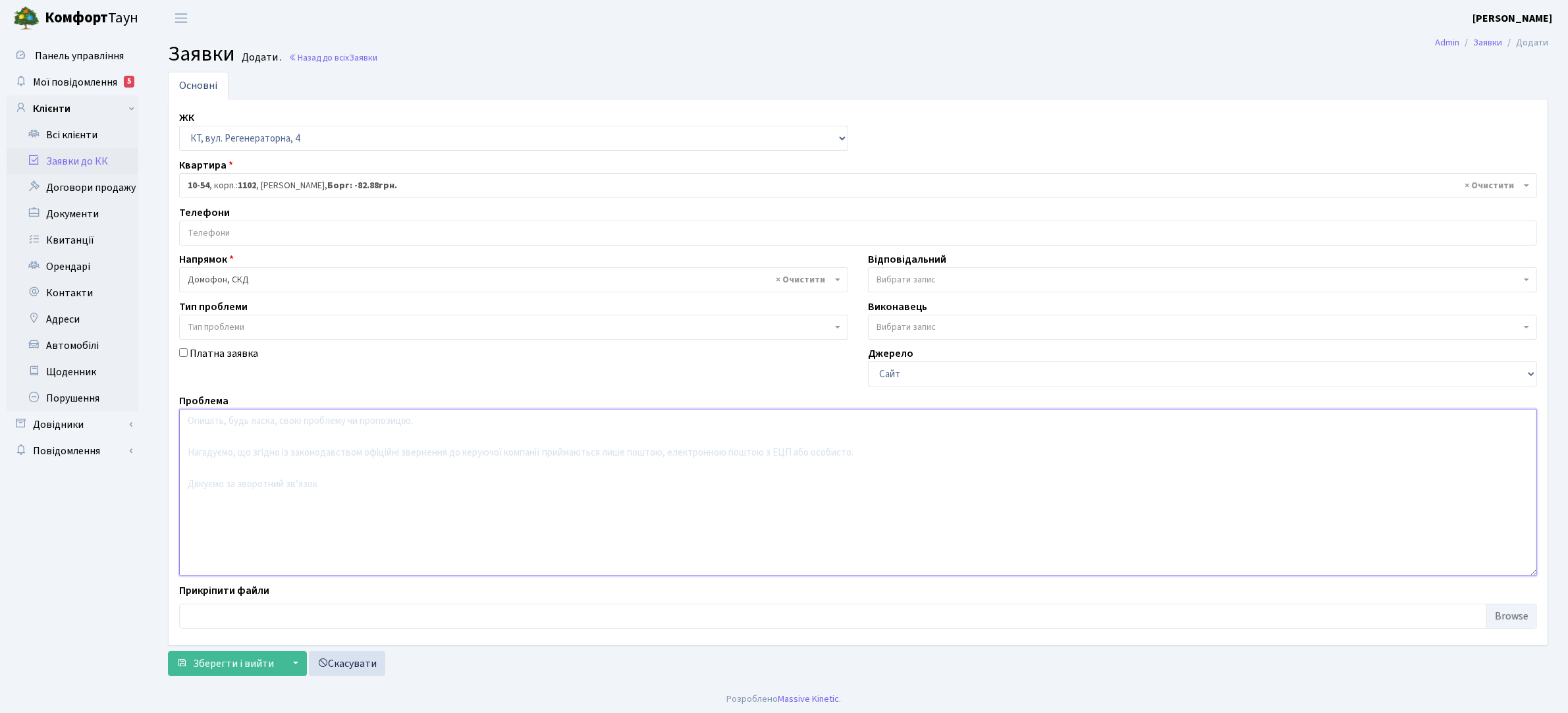
click at [202, 428] on textarea at bounding box center [858, 492] width 1358 height 167
type textarea "Не працює домофон з квартири, не відкриває двері"
click at [236, 663] on span "Зберегти і вийти" at bounding box center [233, 661] width 81 height 15
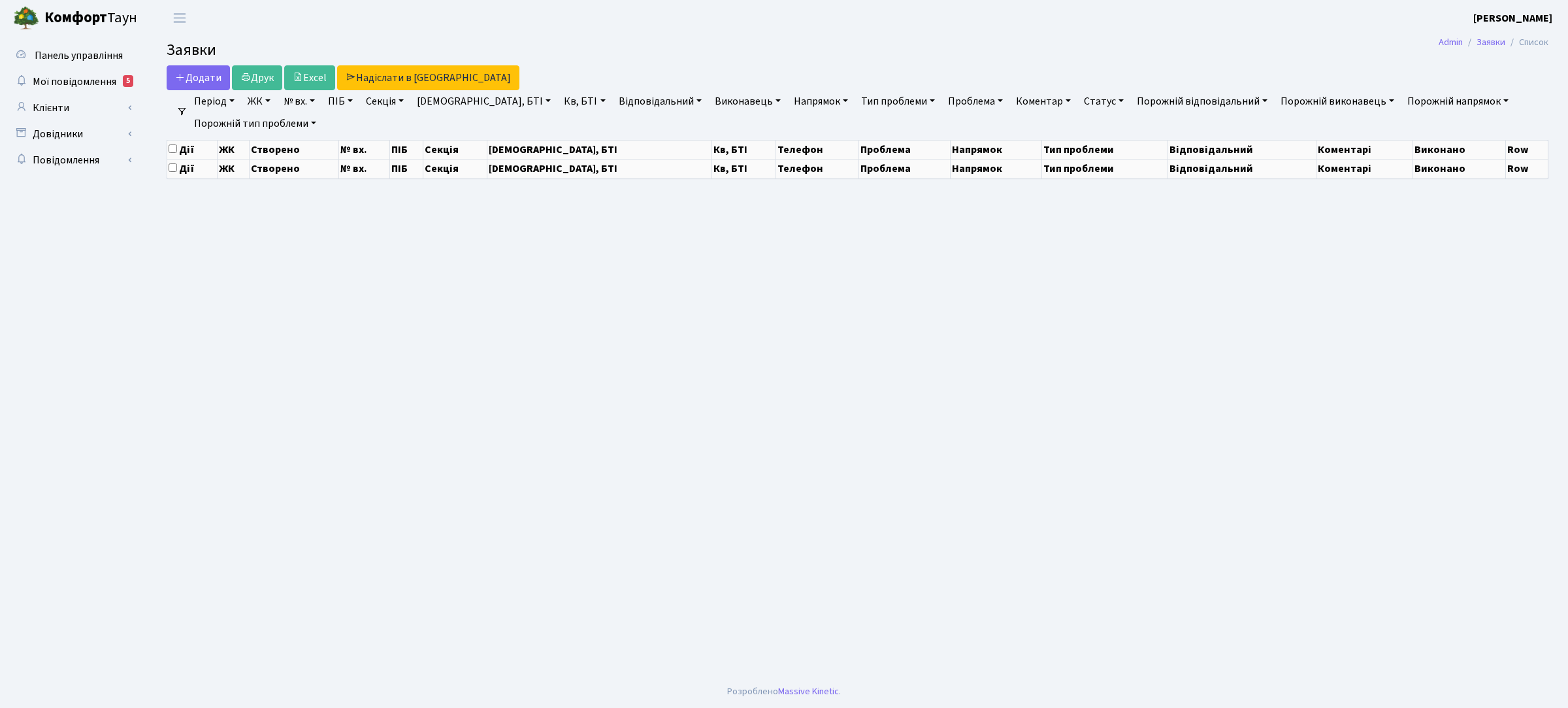
select select "25"
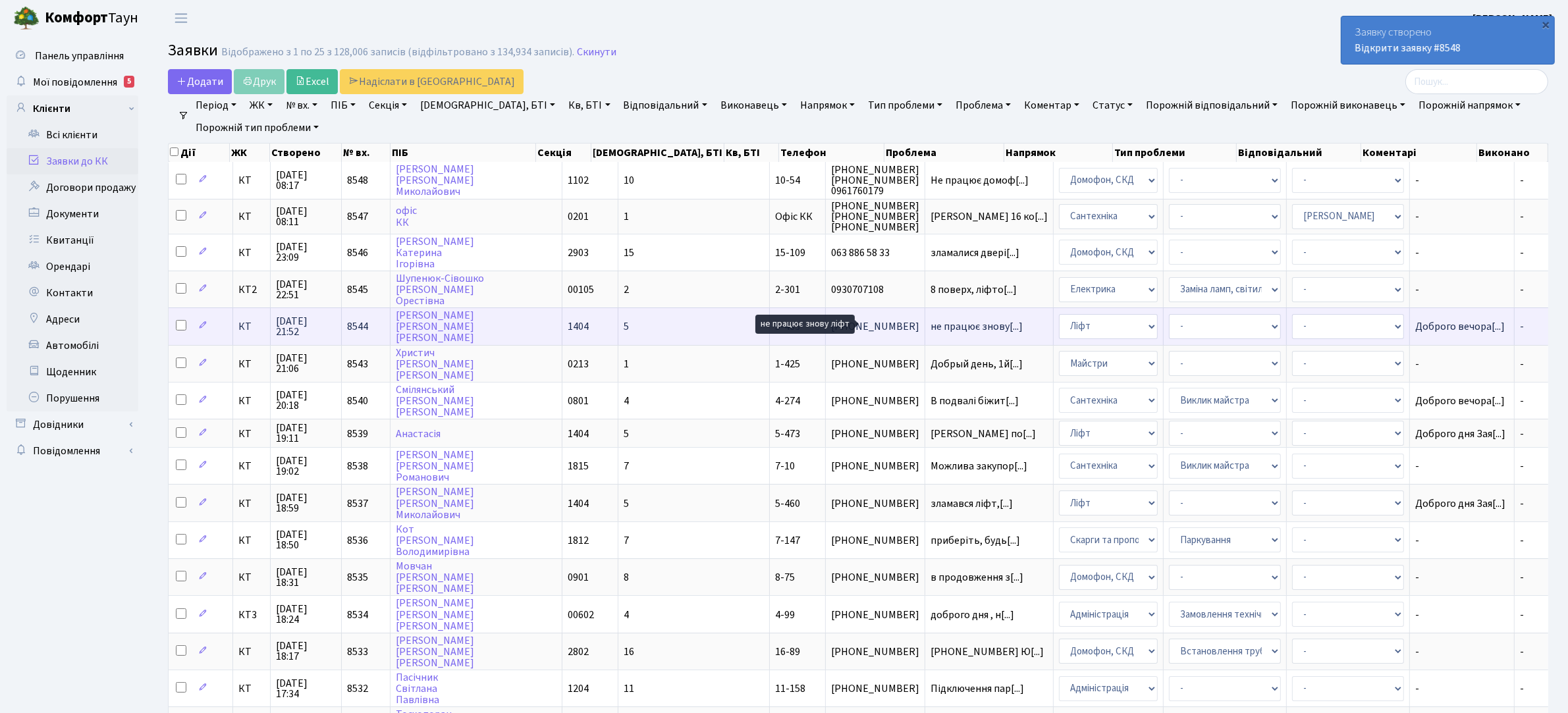
click at [933, 324] on span "не працює знову[...]" at bounding box center [976, 327] width 92 height 15
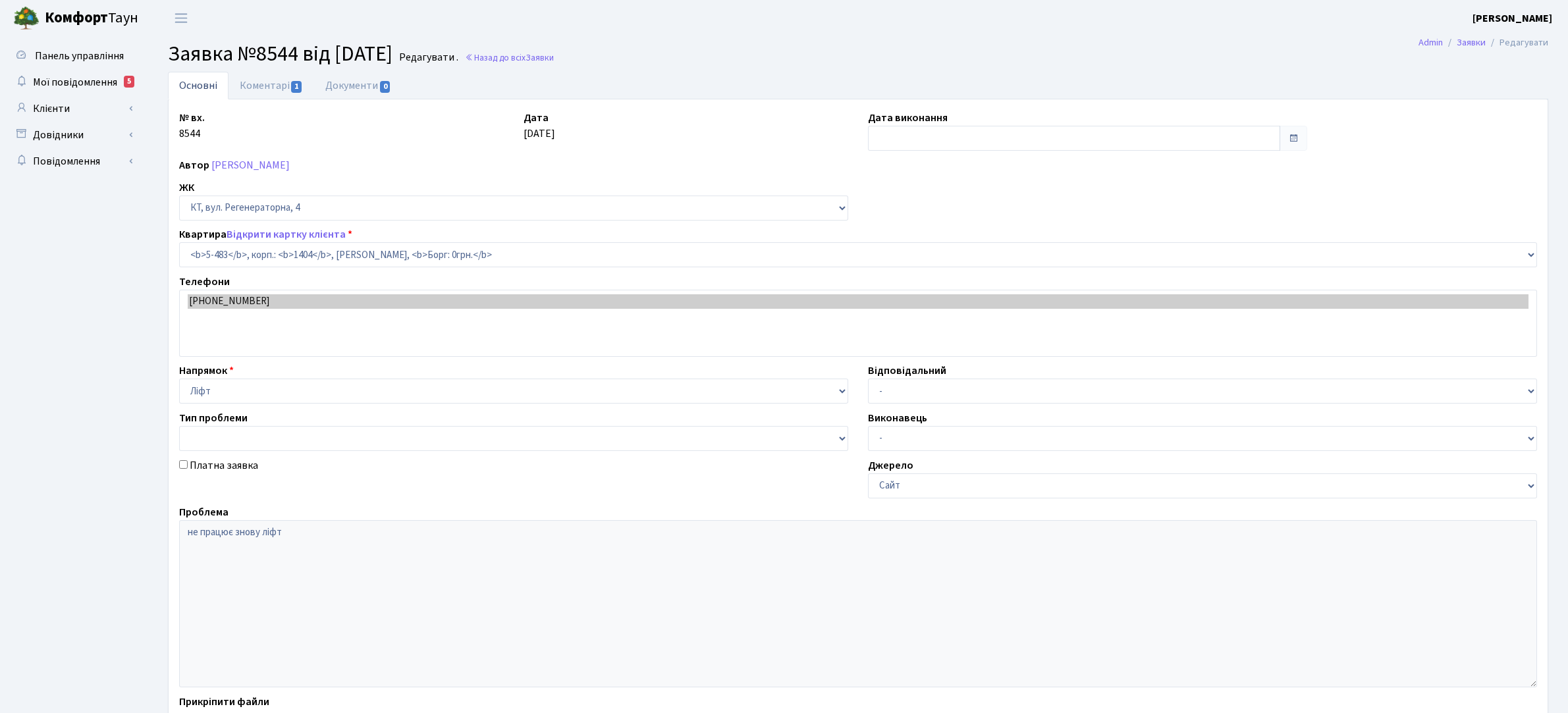
select select "2091"
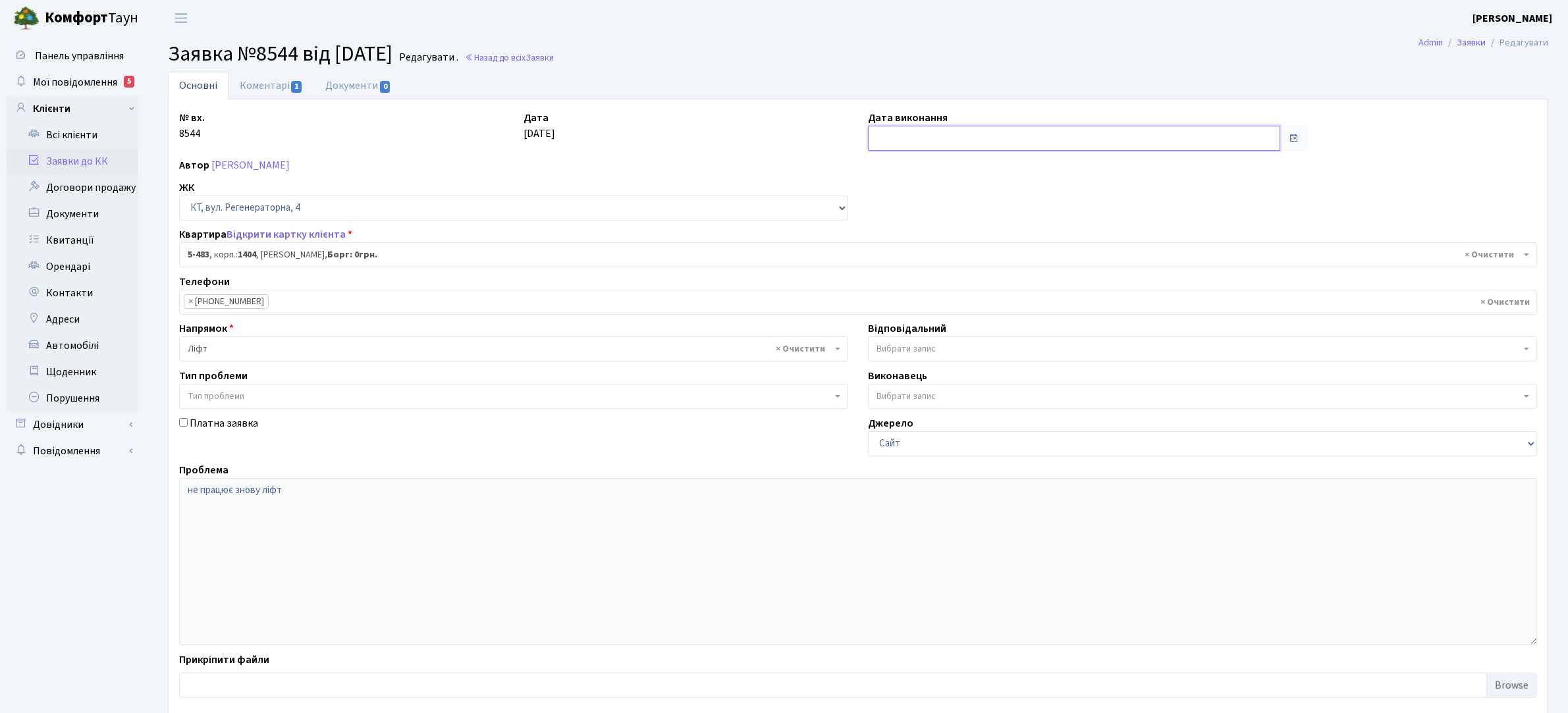
click at [912, 146] on input "text" at bounding box center [1074, 137] width 412 height 25
click at [902, 202] on td "30" at bounding box center [901, 205] width 19 height 19
type input "[DATE]"
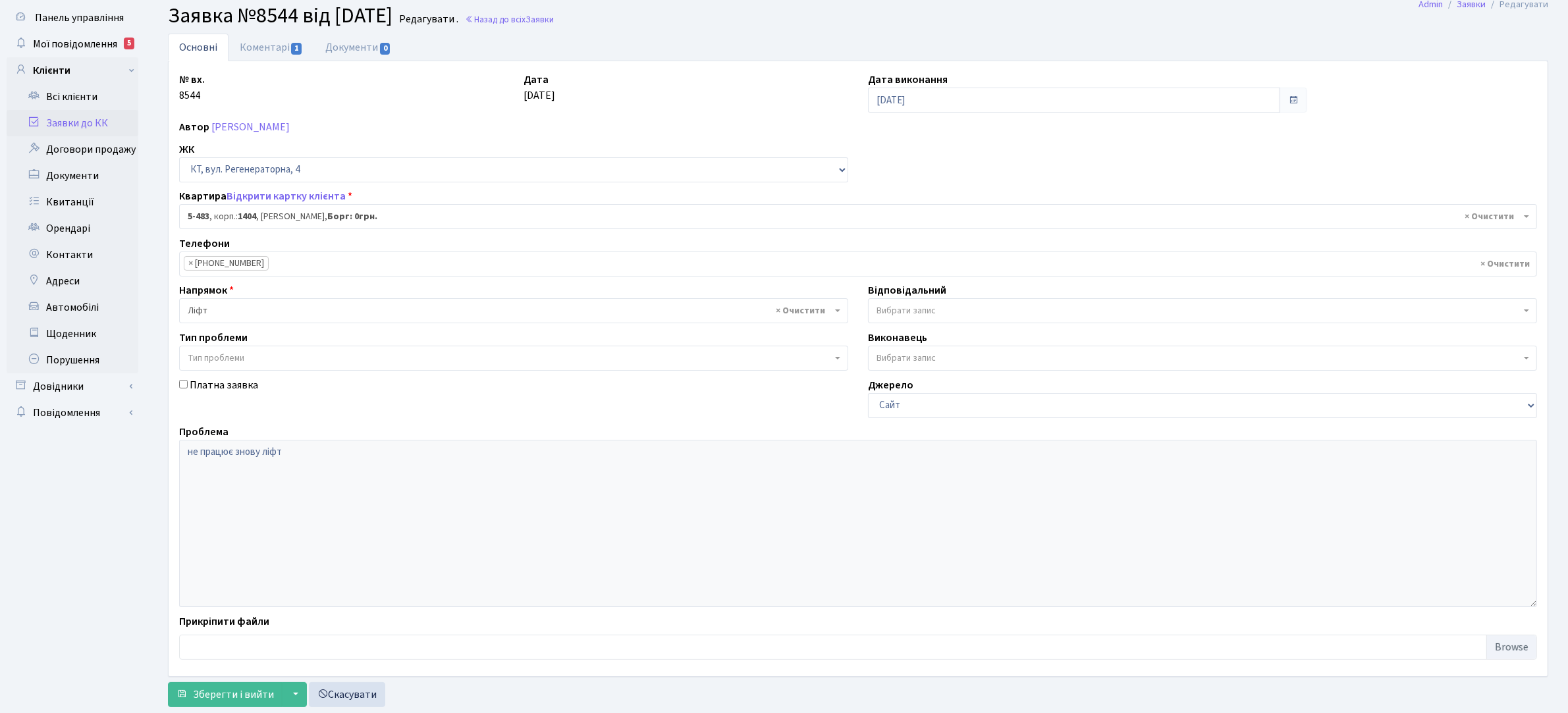
scroll to position [72, 0]
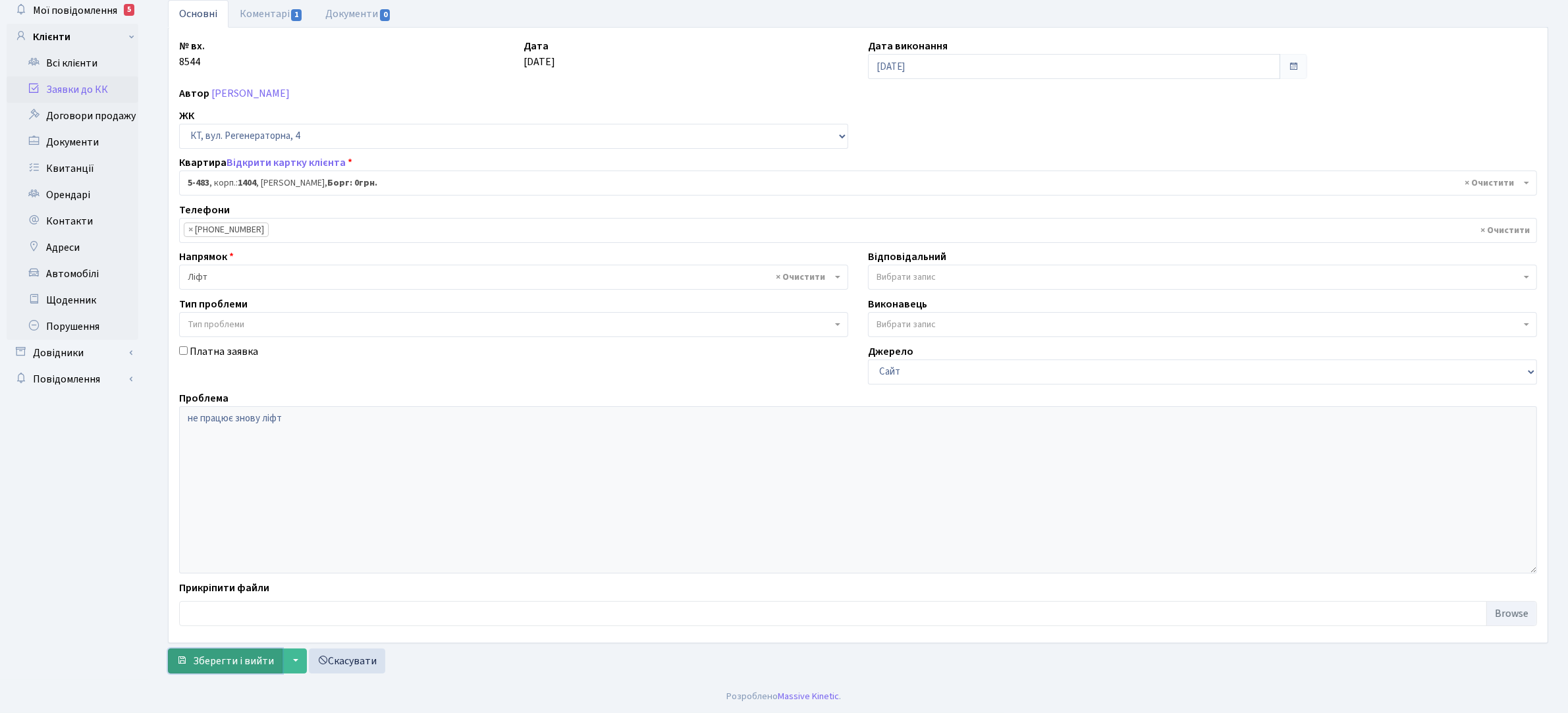
click at [227, 660] on span "Зберегти і вийти" at bounding box center [233, 661] width 81 height 15
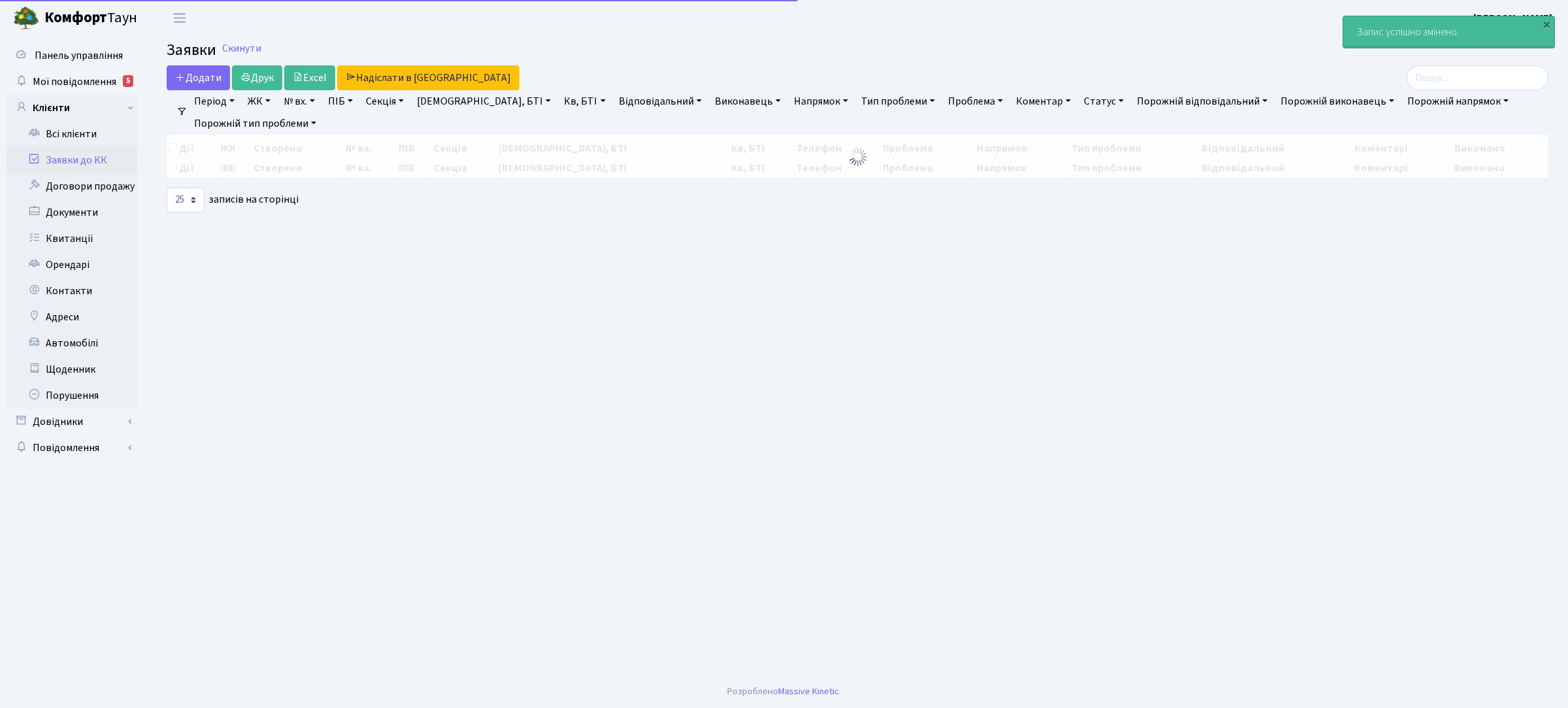
select select "25"
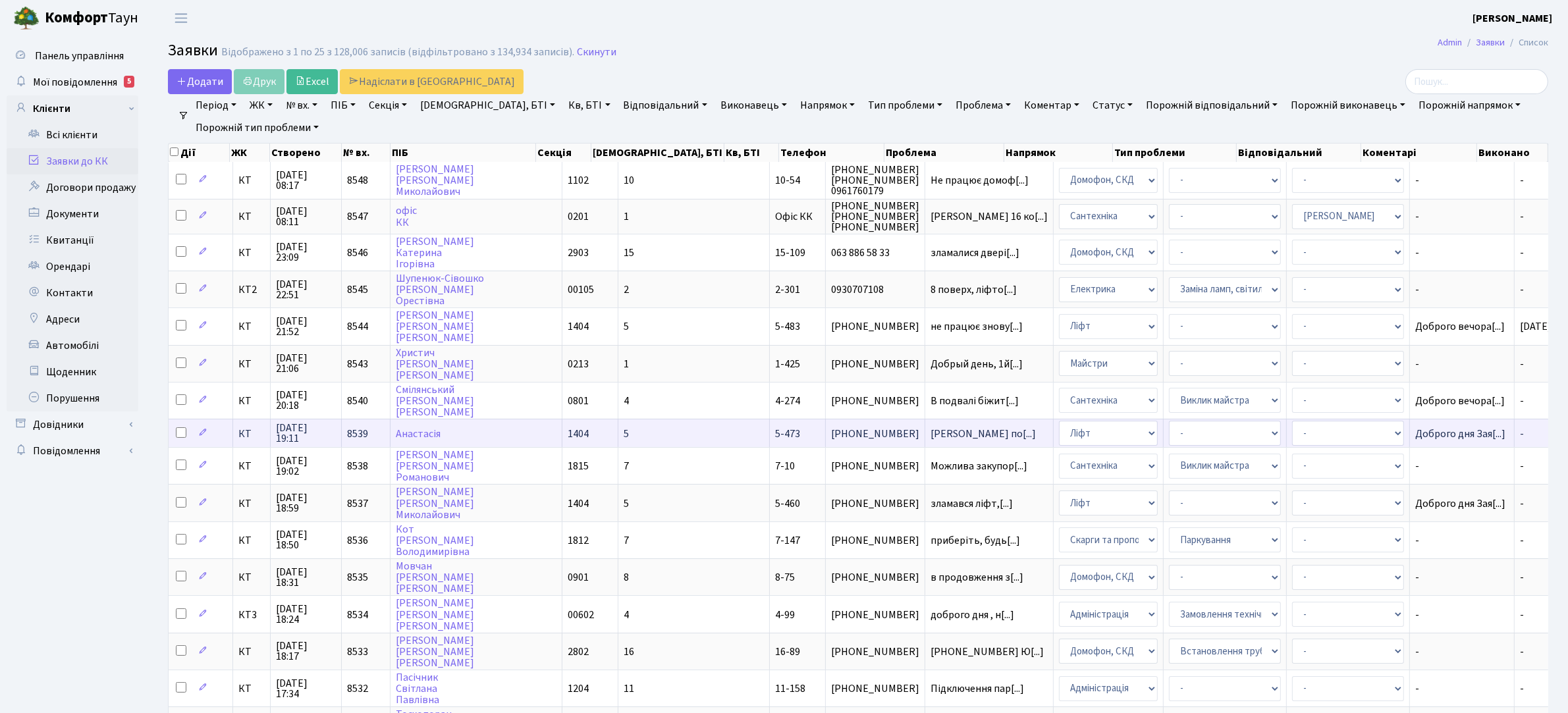
click at [926, 436] on td "[PERSON_NAME] по[...]" at bounding box center [990, 433] width 128 height 28
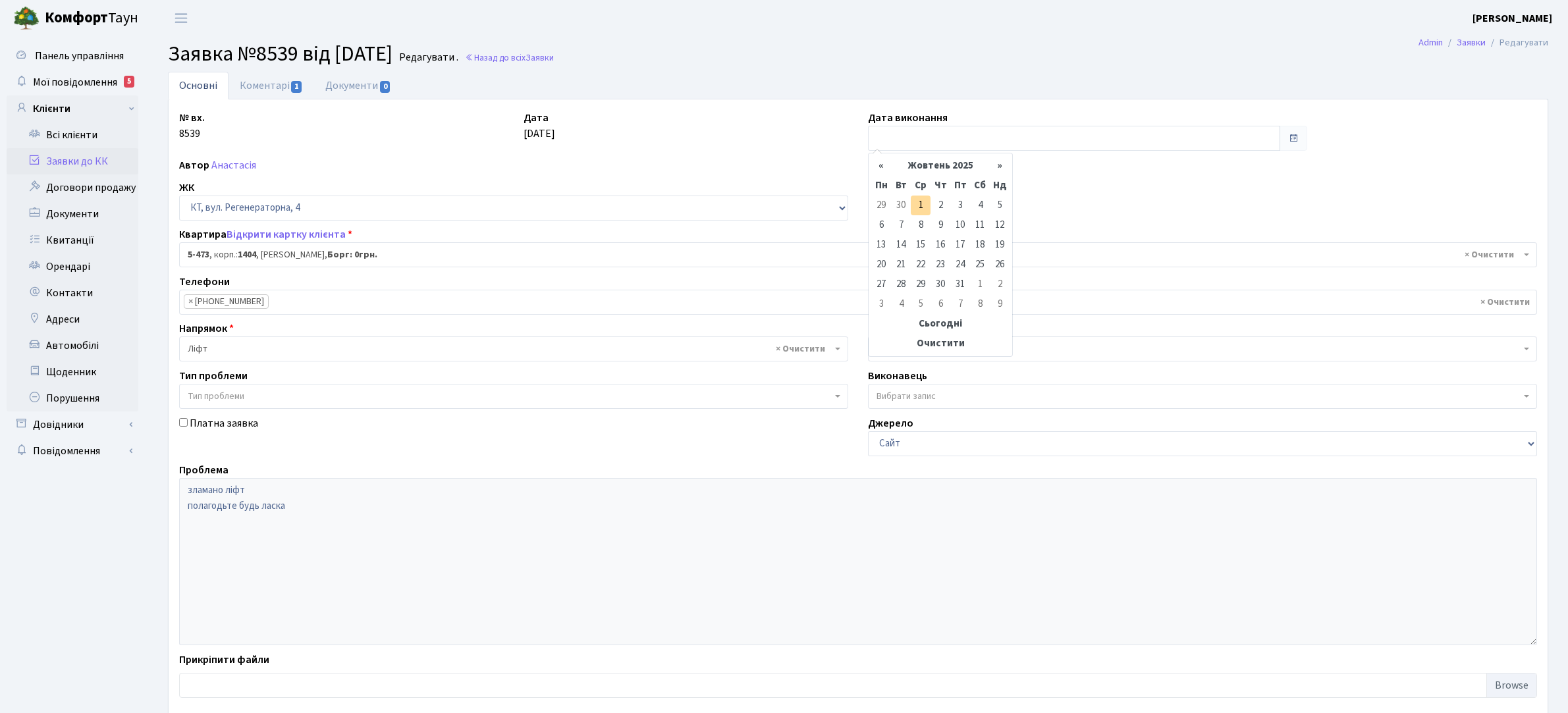
select select "2081"
click at [901, 206] on td "30" at bounding box center [901, 205] width 19 height 19
type input "[DATE]"
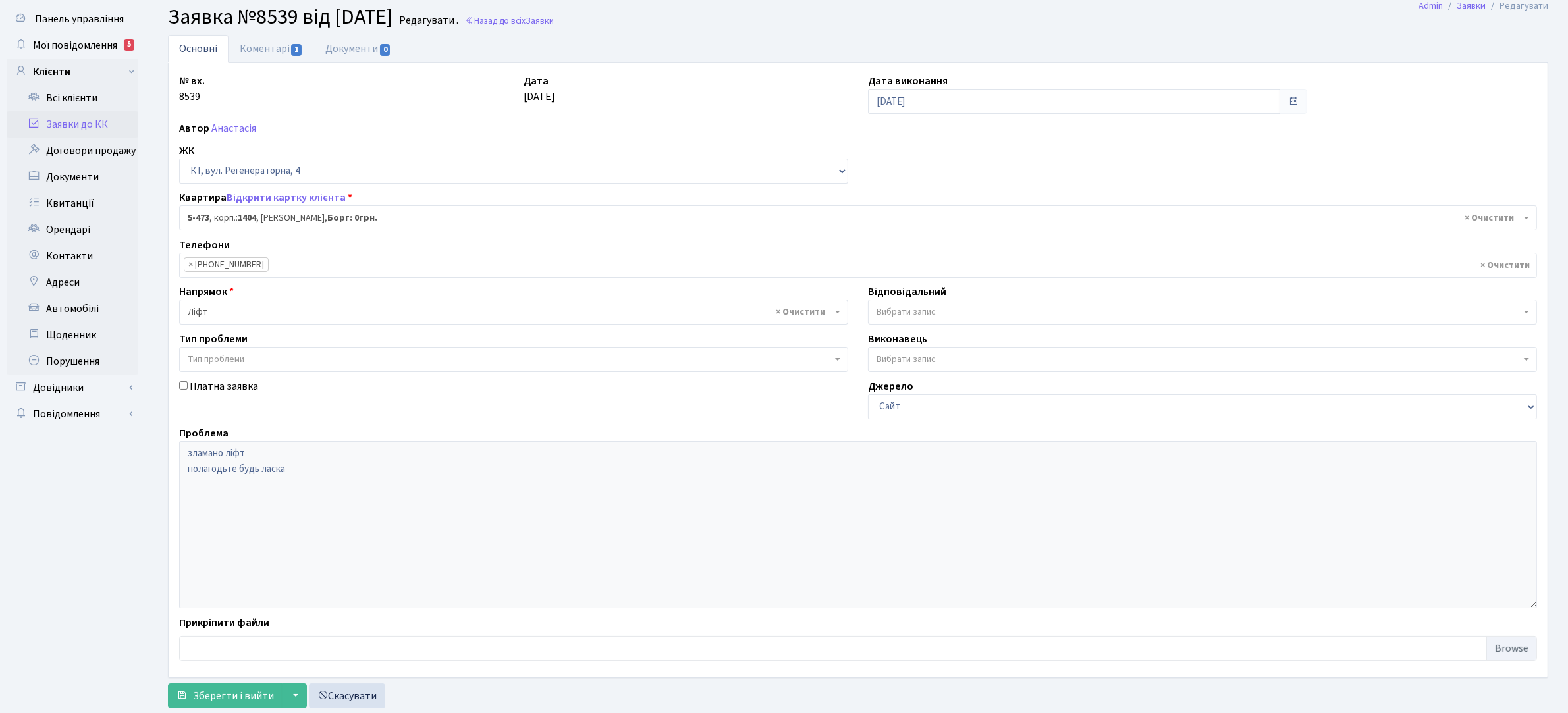
scroll to position [72, 0]
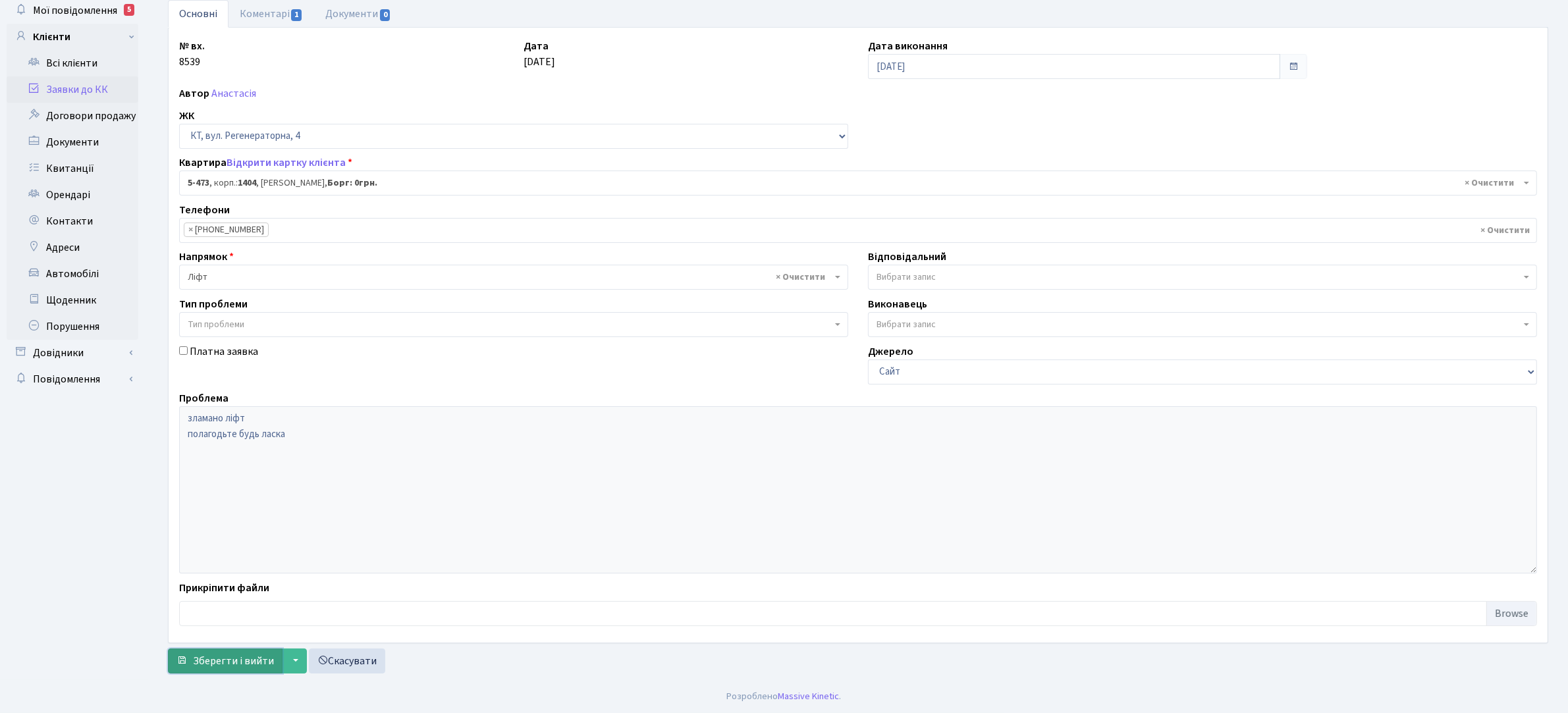
click at [211, 666] on span "Зберегти і вийти" at bounding box center [233, 661] width 81 height 15
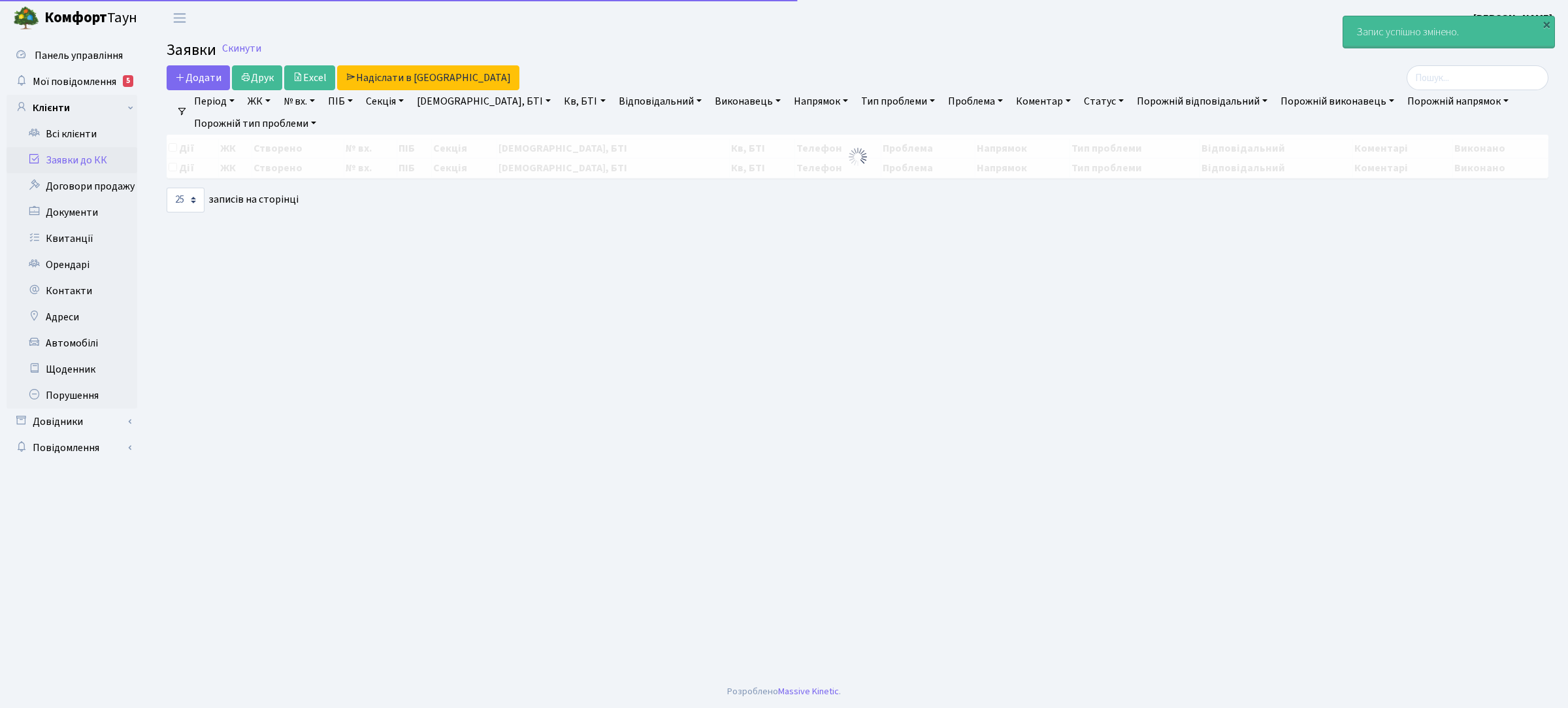
select select "25"
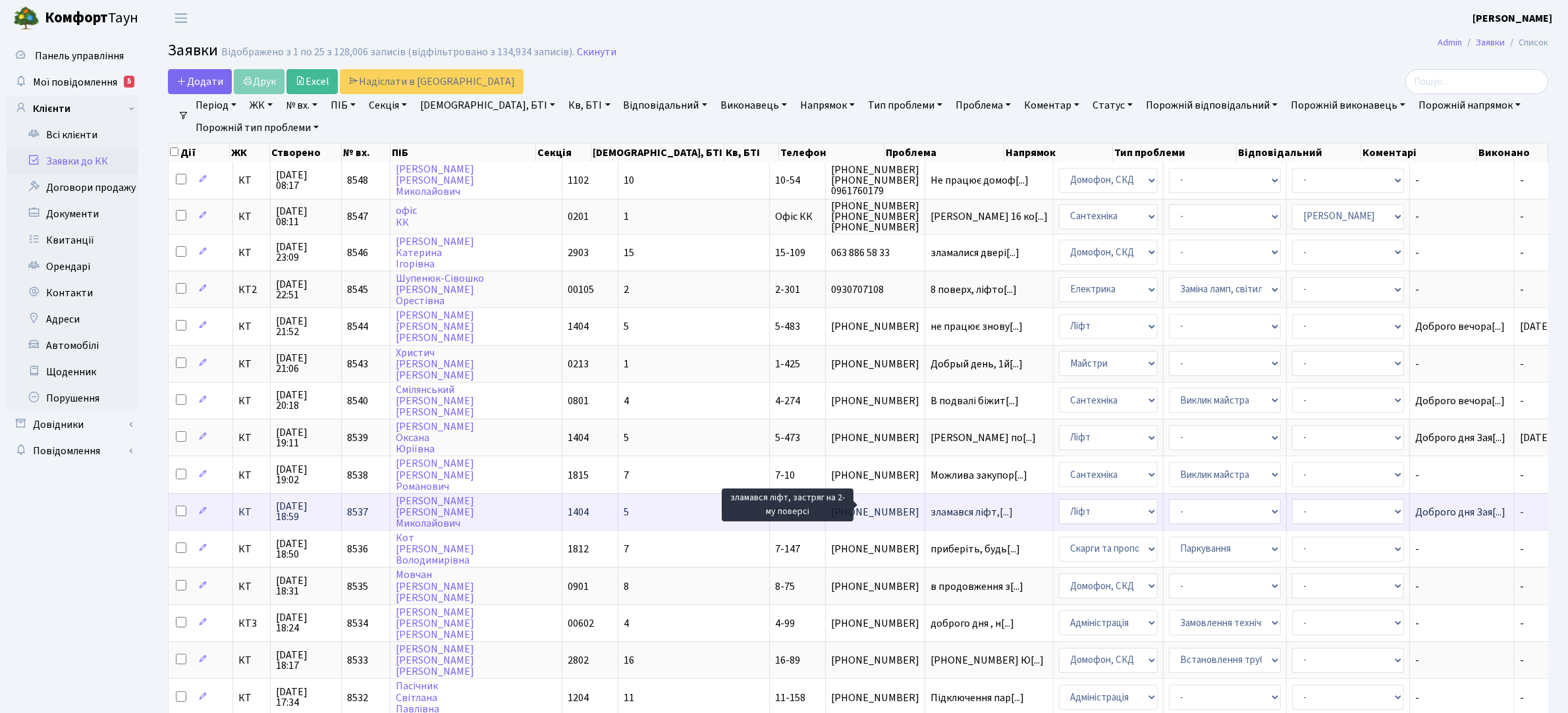
click at [930, 511] on span "зламався ліфт,[...]" at bounding box center [971, 512] width 83 height 15
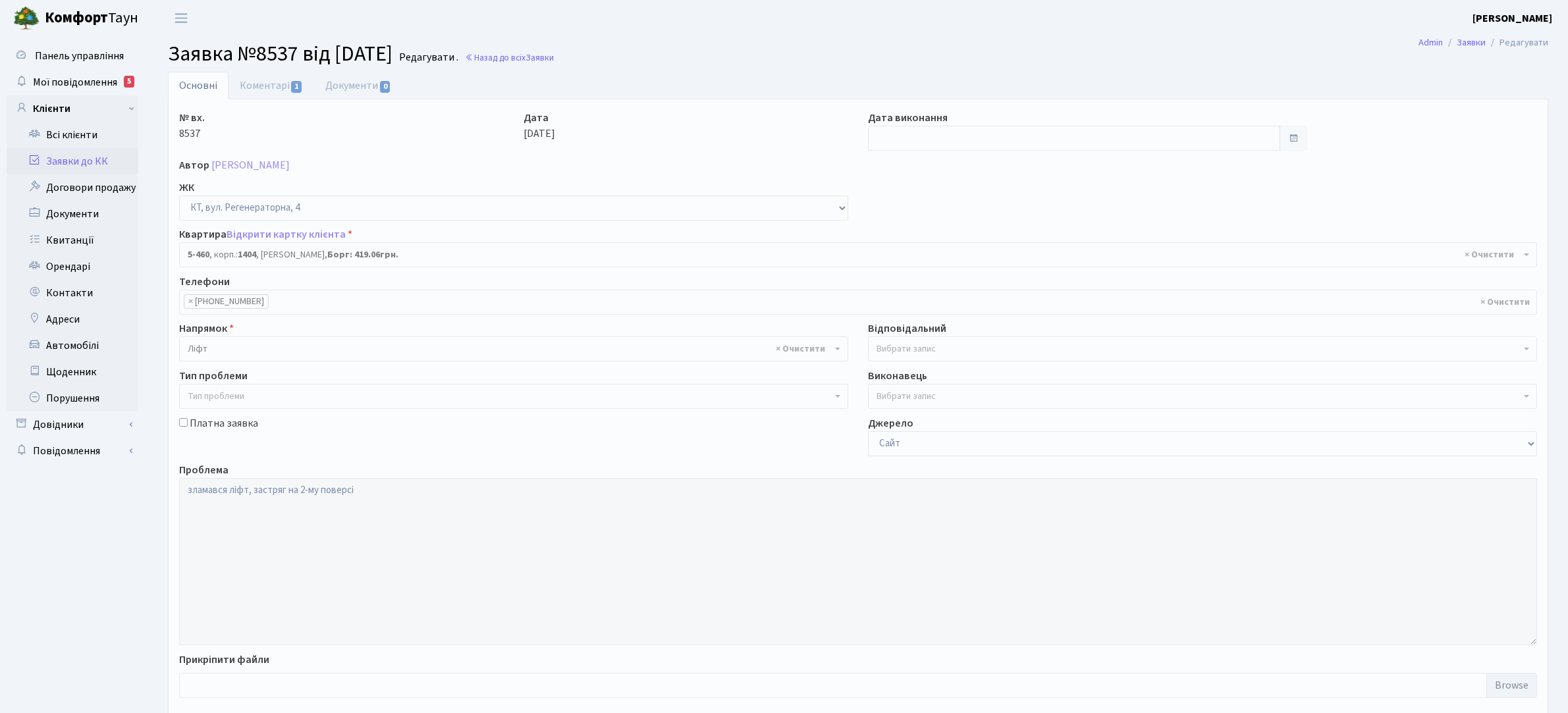
select select "2068"
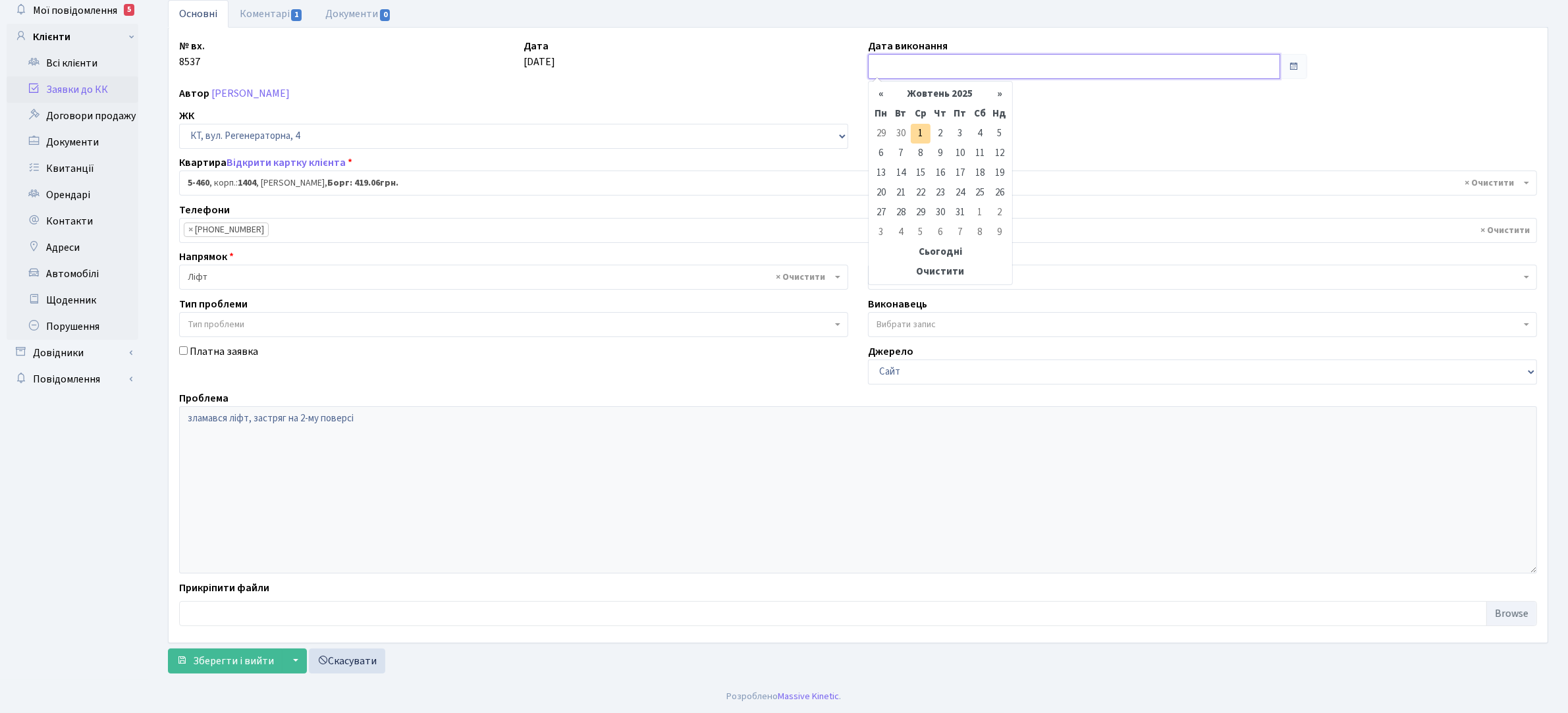
click at [894, 63] on input "text" at bounding box center [1074, 66] width 412 height 25
click at [902, 134] on td "30" at bounding box center [901, 133] width 19 height 19
type input "[DATE]"
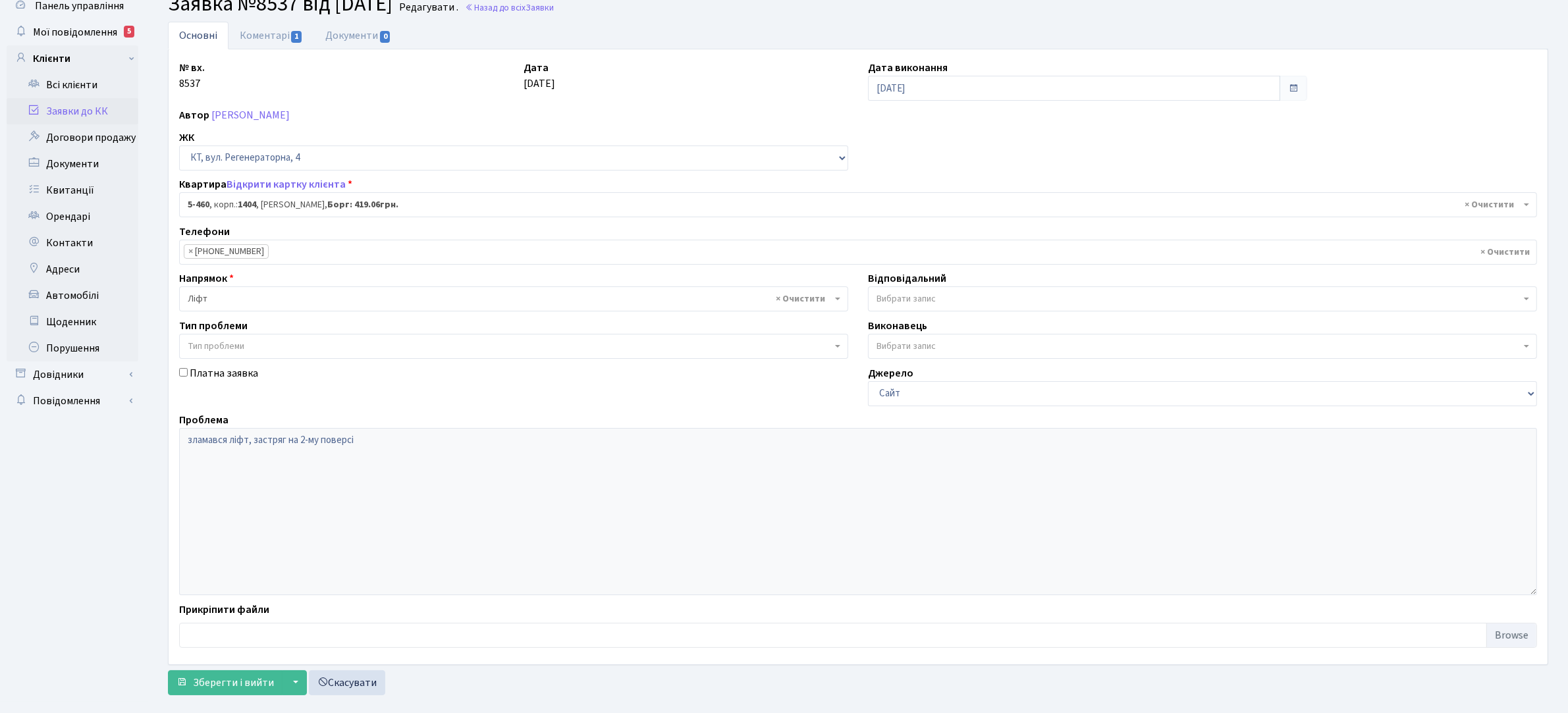
scroll to position [72, 0]
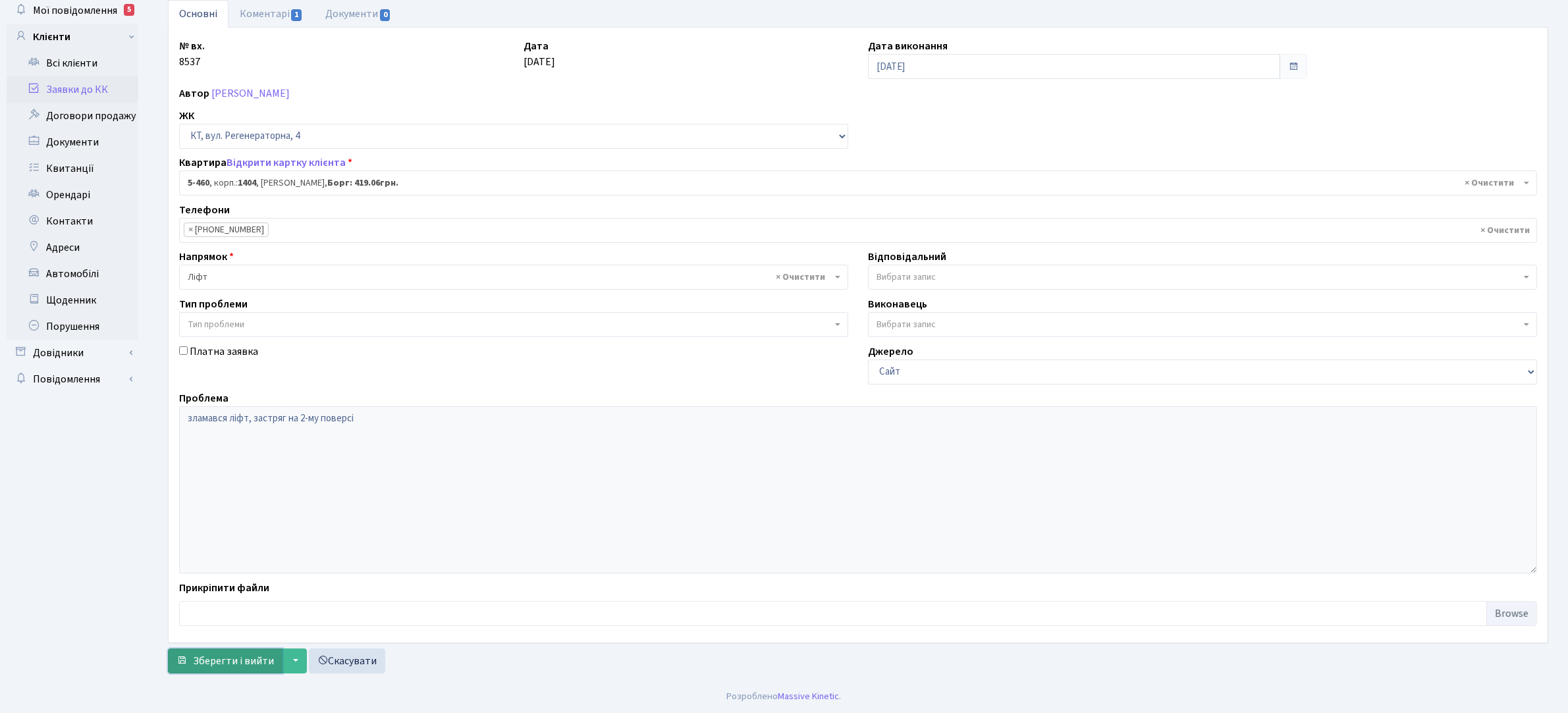
click at [248, 658] on span "Зберегти і вийти" at bounding box center [233, 661] width 81 height 15
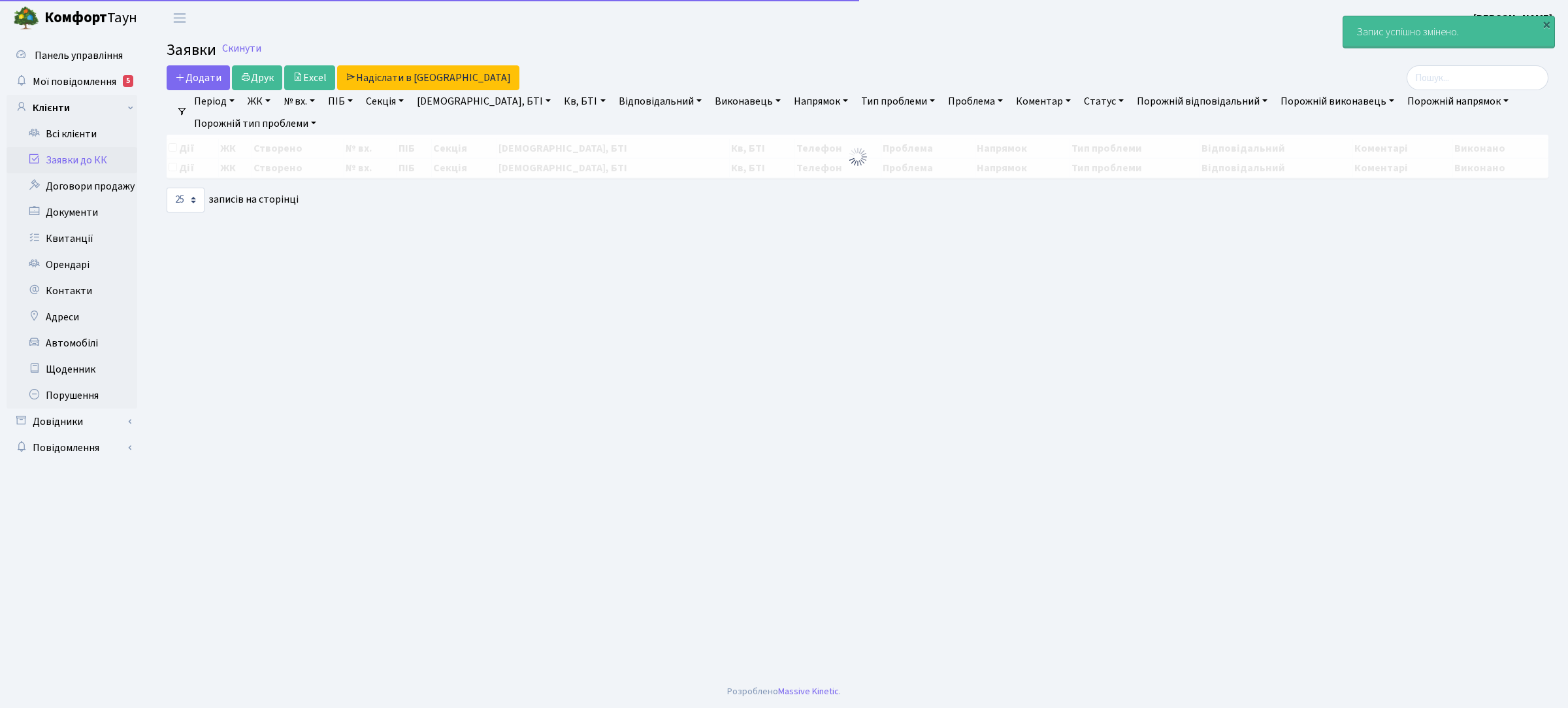
select select "25"
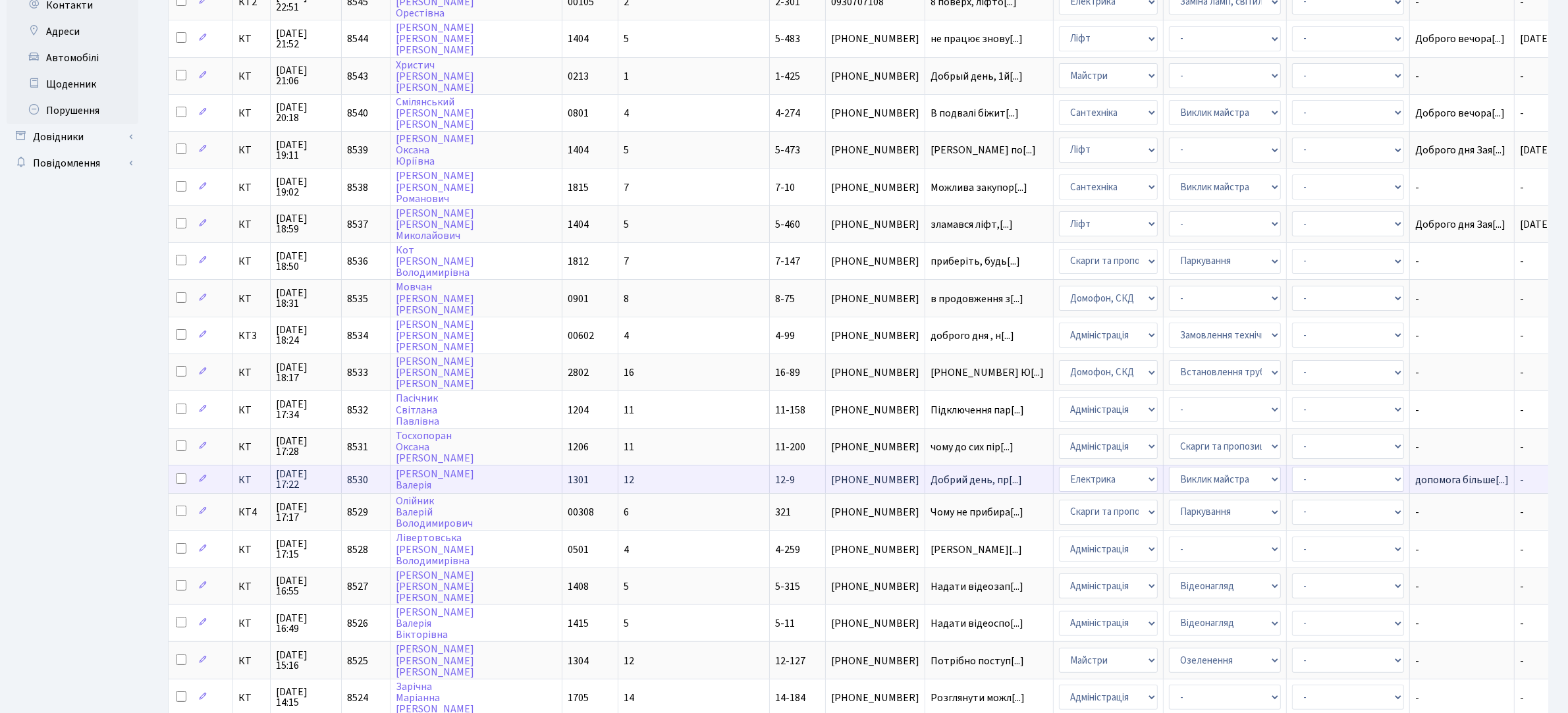
scroll to position [428, 0]
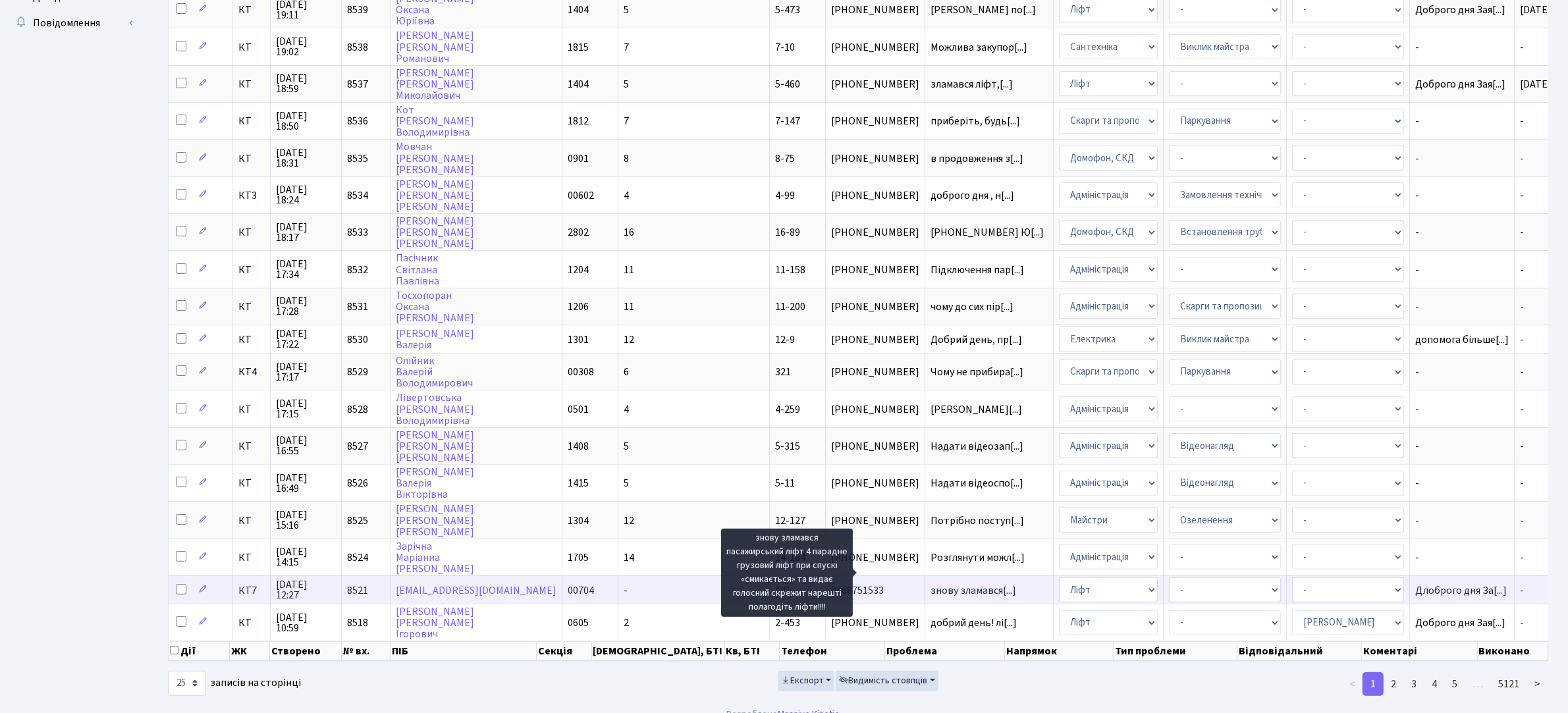
click at [930, 583] on span "знову зламався[...]" at bounding box center [973, 590] width 85 height 15
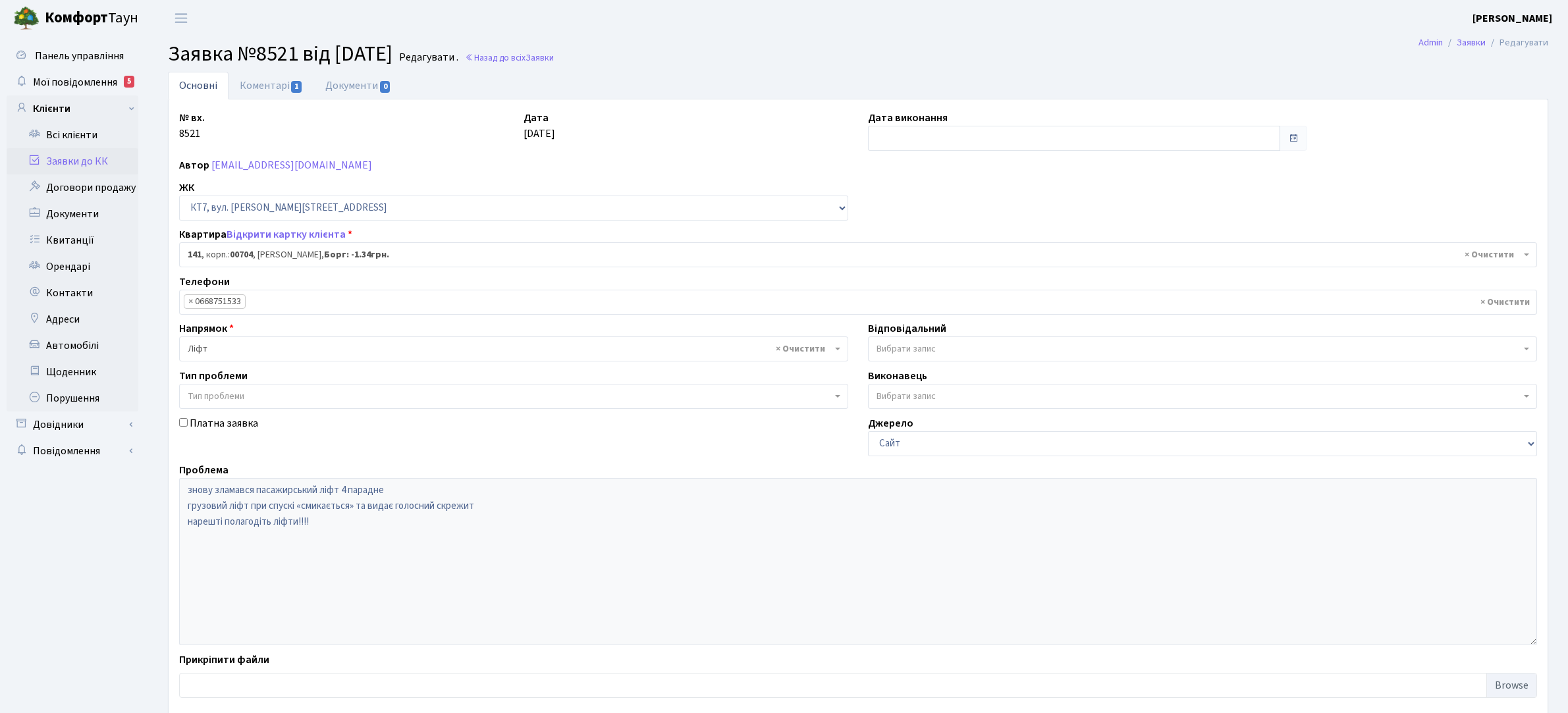
select select "18544"
click at [959, 140] on input "text" at bounding box center [1074, 137] width 412 height 25
click at [898, 208] on td "30" at bounding box center [901, 205] width 19 height 19
type input "[DATE]"
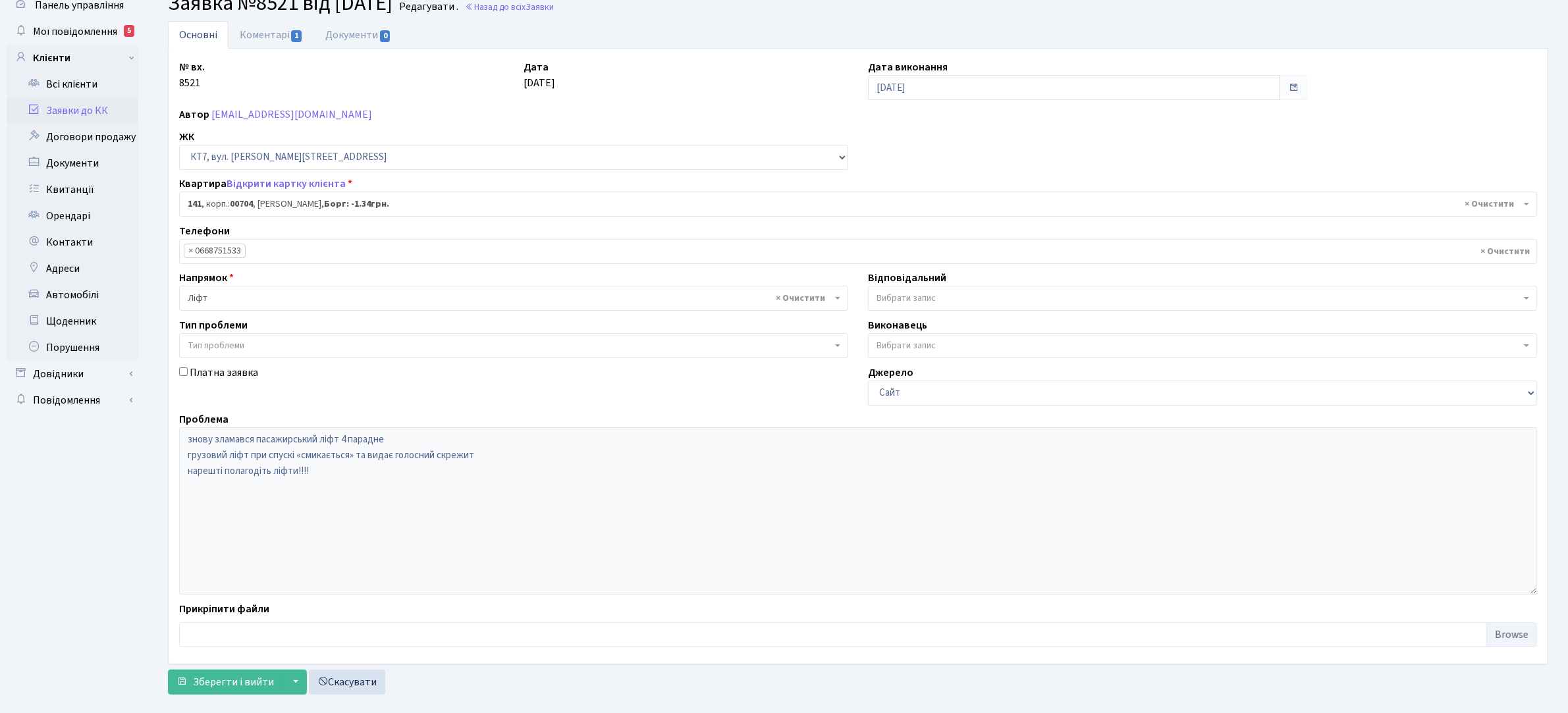
scroll to position [72, 0]
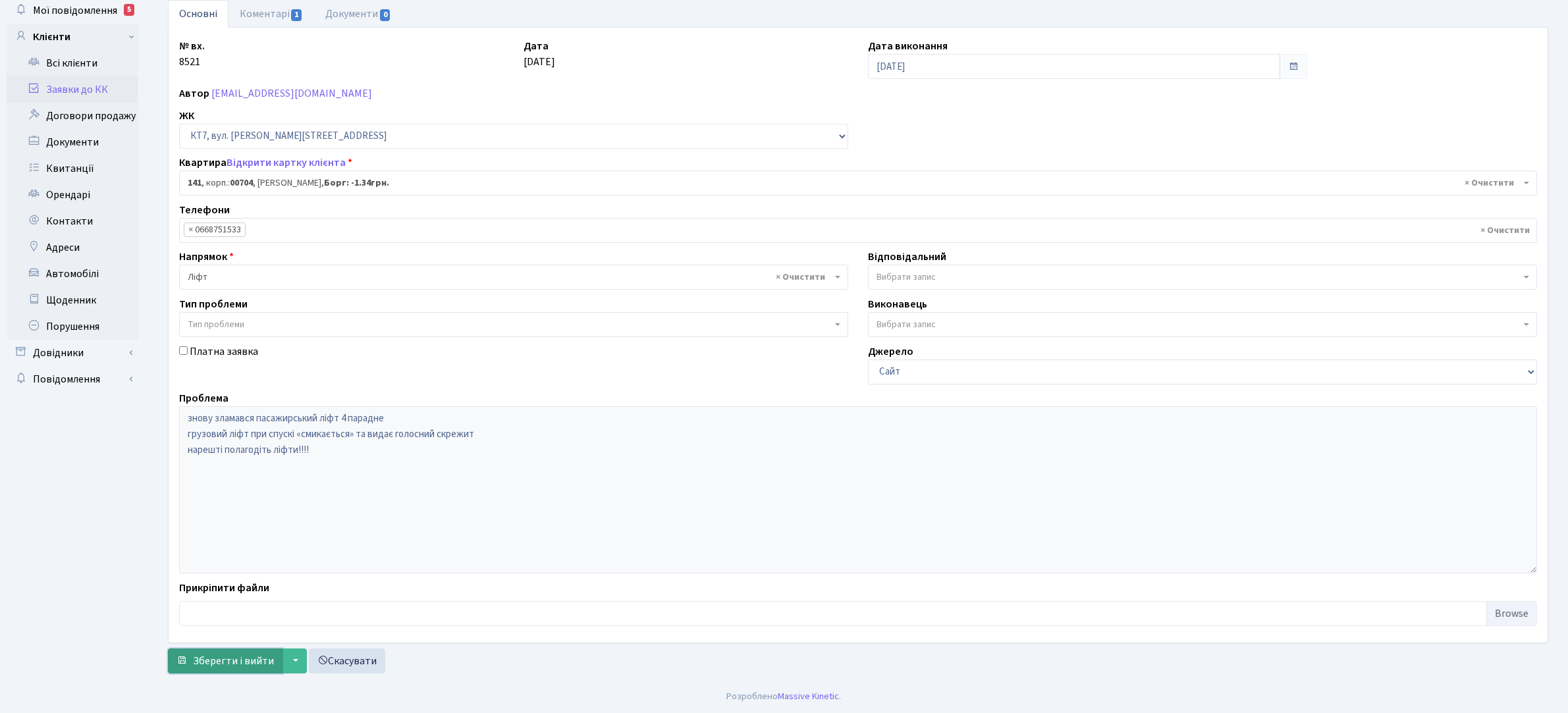
click at [227, 657] on span "Зберегти і вийти" at bounding box center [233, 661] width 81 height 15
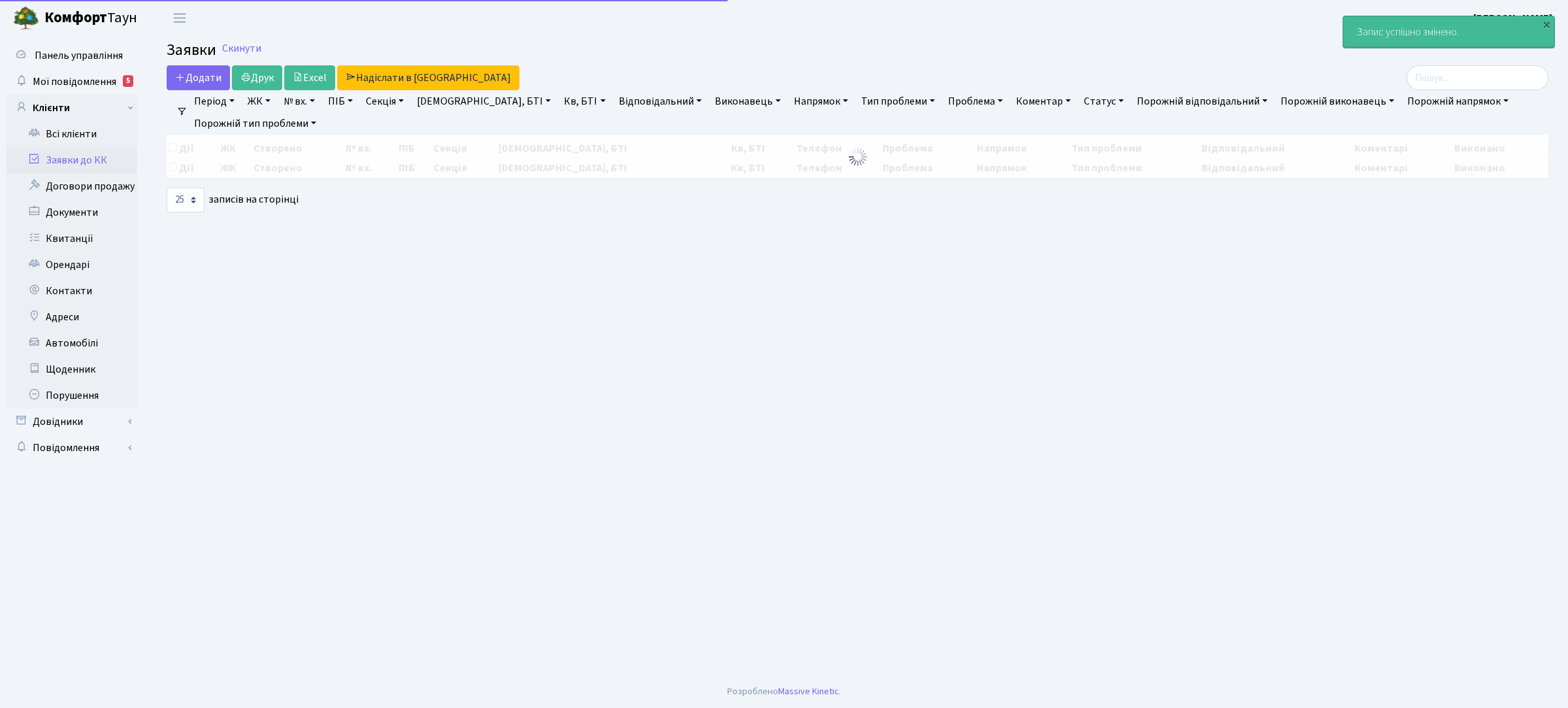
select select "25"
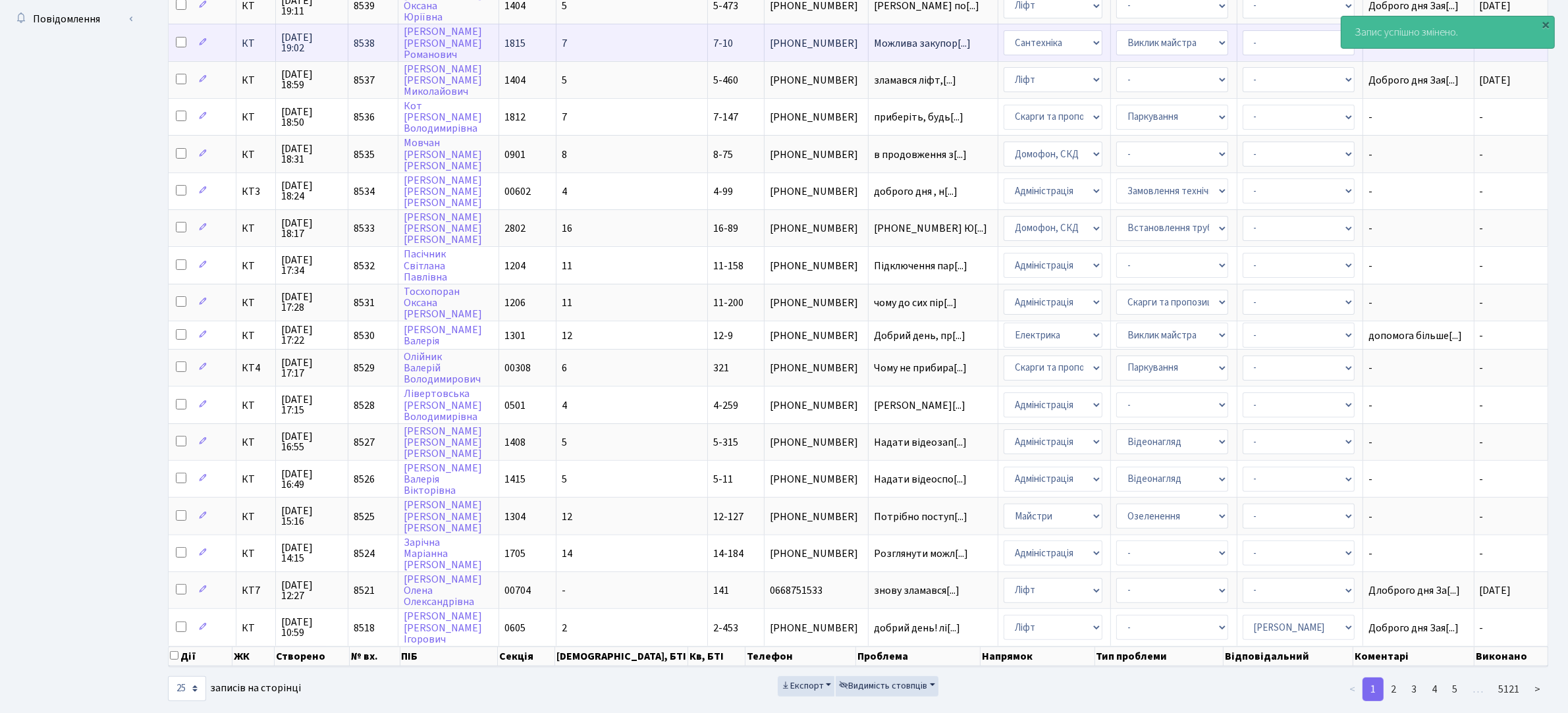
scroll to position [435, 0]
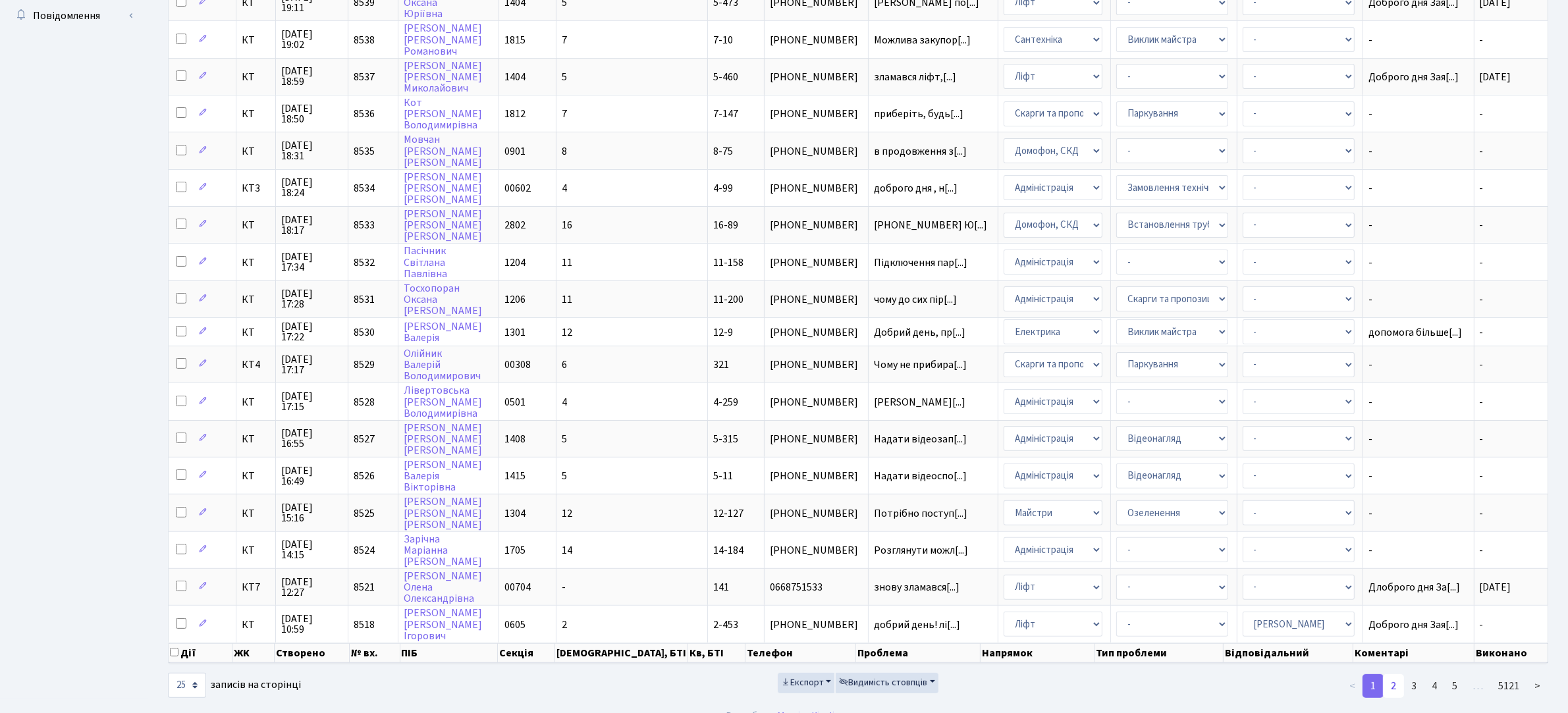
click at [1396, 674] on link "2" at bounding box center [1393, 686] width 21 height 24
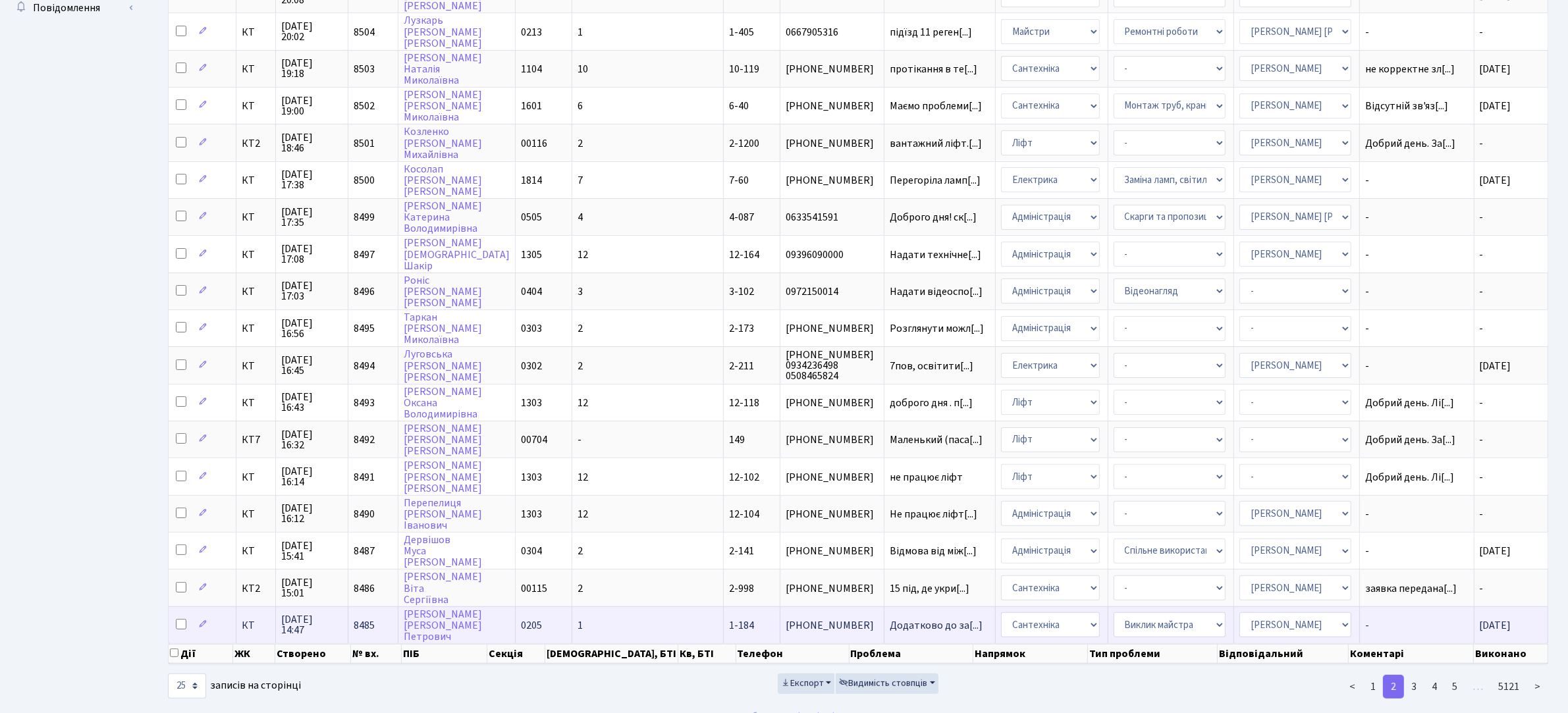
scroll to position [1, 0]
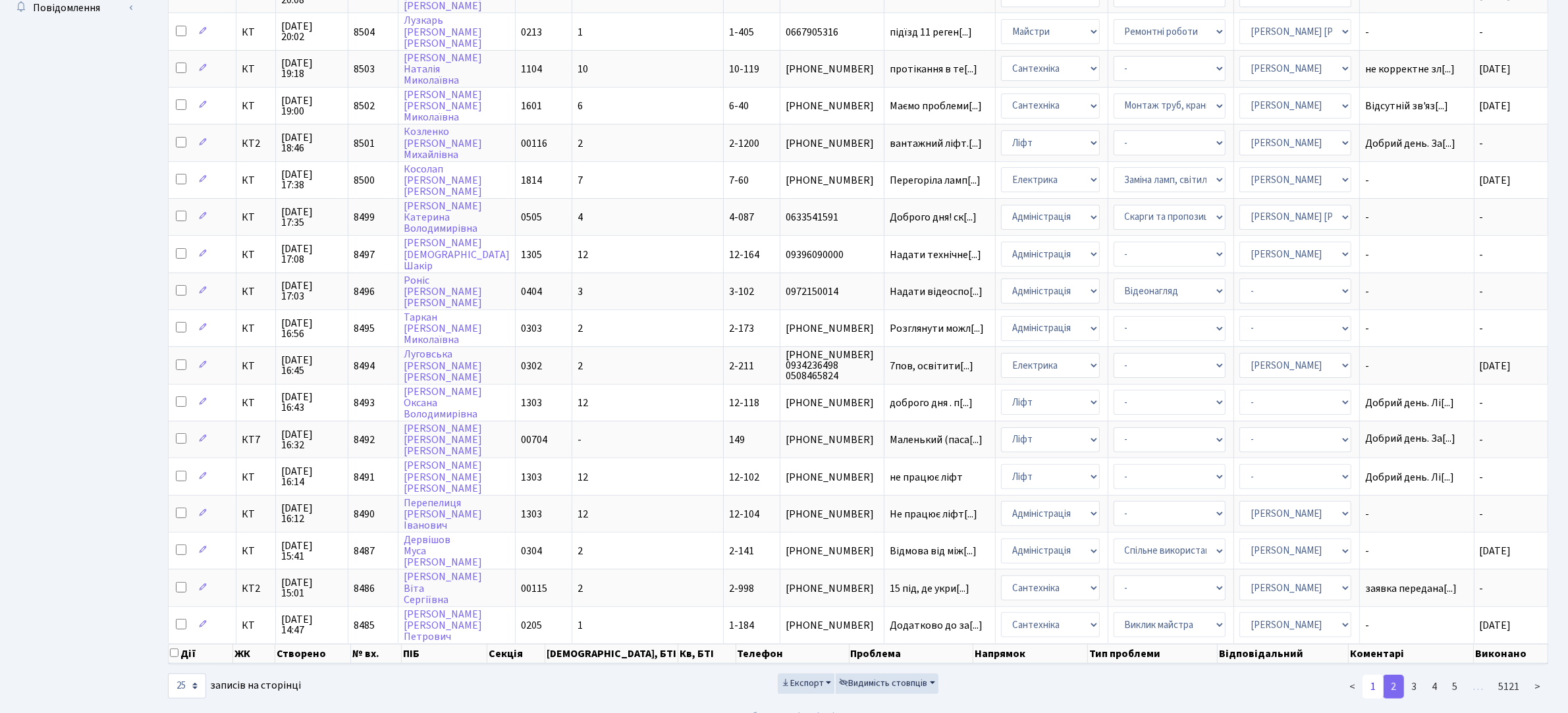
click at [1373, 675] on link "1" at bounding box center [1372, 687] width 21 height 24
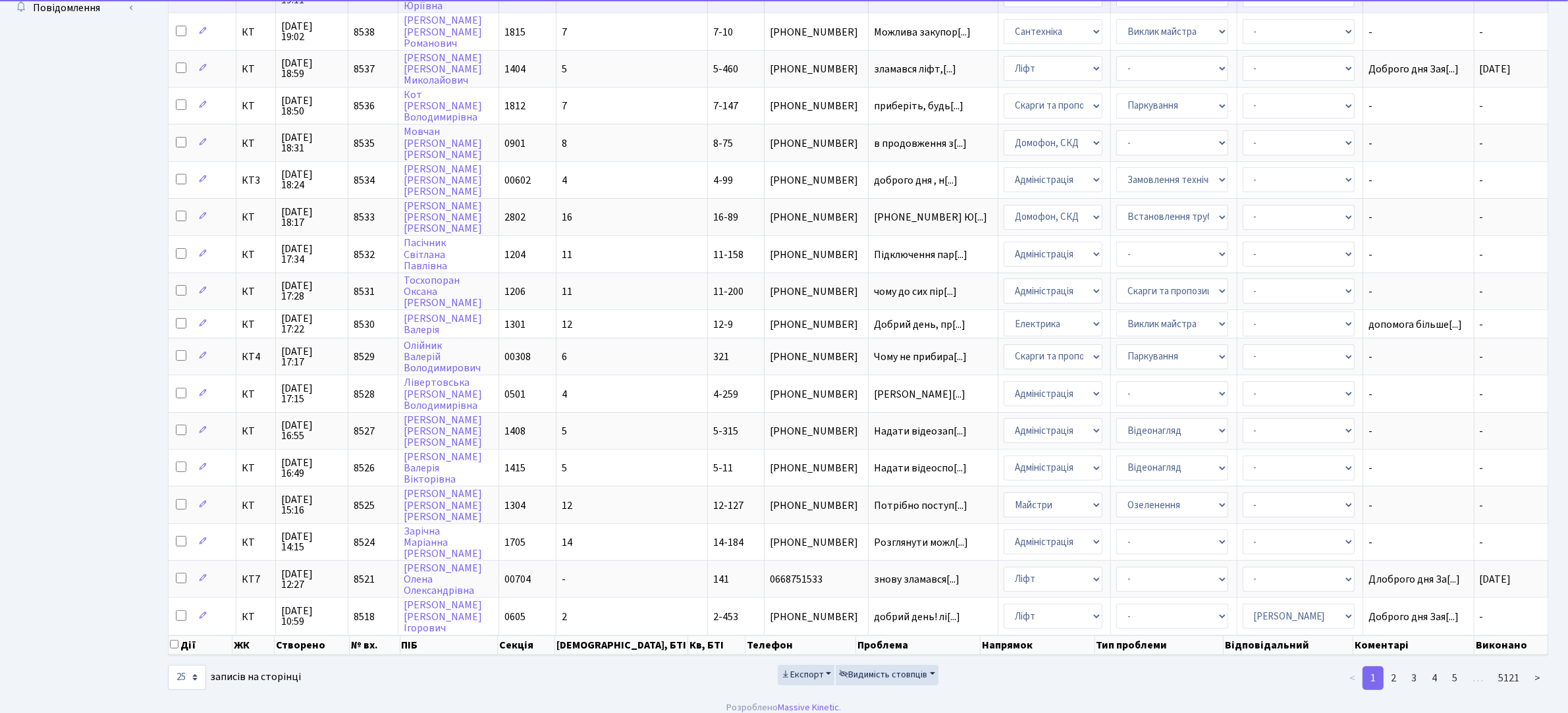
scroll to position [435, 0]
